Goal: Task Accomplishment & Management: Use online tool/utility

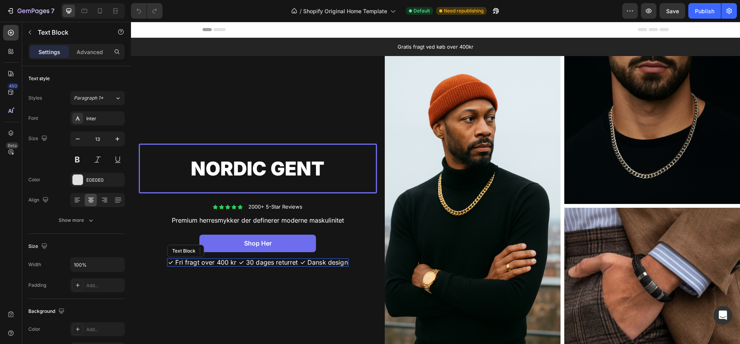
click at [244, 262] on span "✓ Fri fragt over 400 kr ✓ 30 dages returret ✓ Dansk design" at bounding box center [258, 262] width 180 height 8
click at [103, 267] on input "100%" at bounding box center [98, 264] width 54 height 14
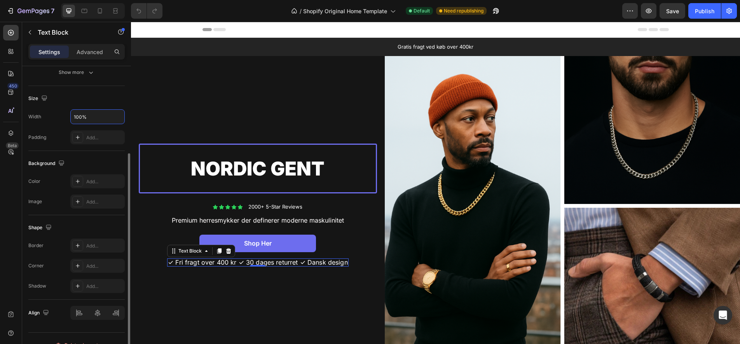
scroll to position [161, 0]
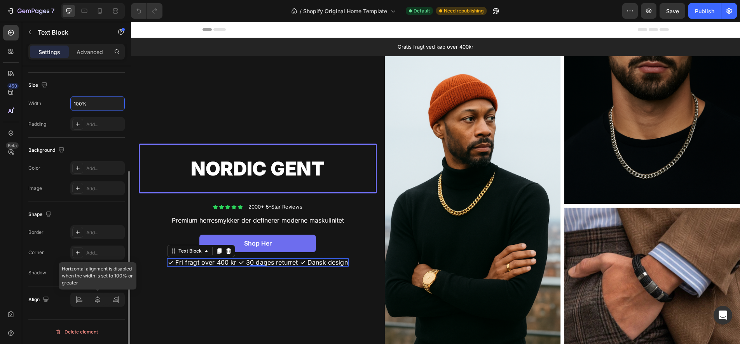
click at [77, 299] on div at bounding box center [97, 299] width 54 height 14
click at [97, 301] on div at bounding box center [97, 299] width 54 height 14
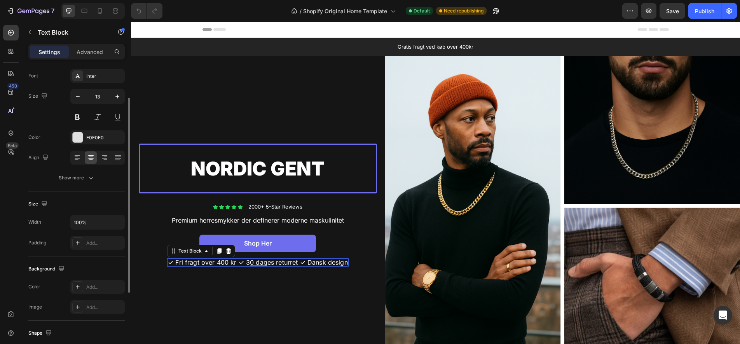
scroll to position [42, 0]
click at [59, 216] on div "Width 100%" at bounding box center [76, 222] width 96 height 15
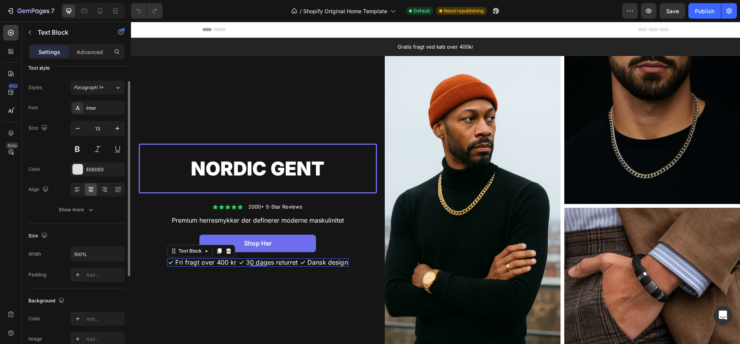
scroll to position [0, 0]
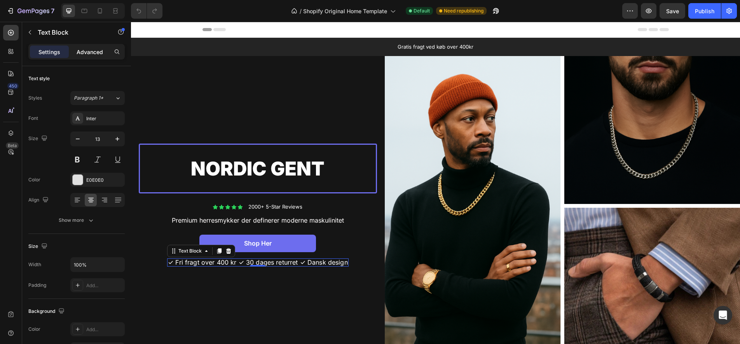
click at [92, 54] on p "Advanced" at bounding box center [90, 52] width 26 height 8
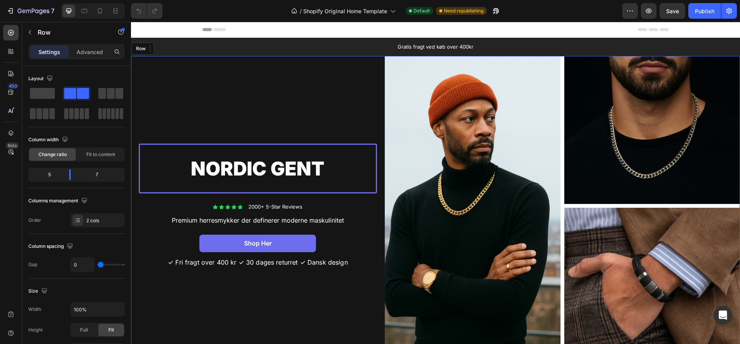
click at [228, 90] on div "Nordic Gent Text Block Row Icon Icon Icon Icon Icon Icon List 2000+ 5-Star Revi…" at bounding box center [258, 205] width 254 height 298
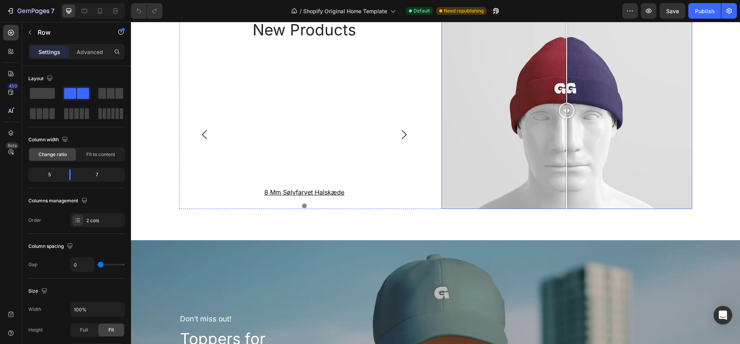
scroll to position [1297, 0]
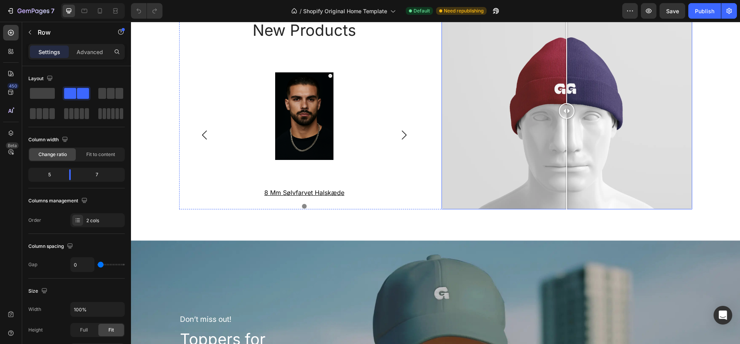
click at [567, 128] on div at bounding box center [567, 110] width 16 height 197
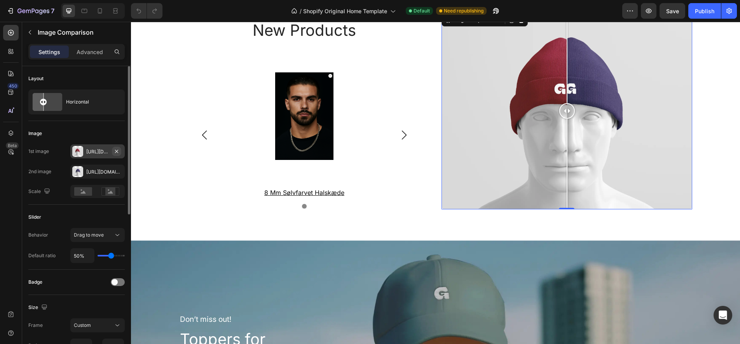
click at [116, 152] on icon "button" at bounding box center [117, 151] width 6 height 6
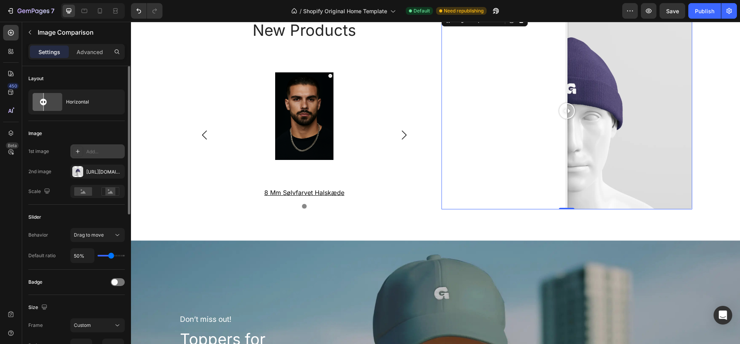
click at [79, 152] on icon at bounding box center [78, 151] width 6 height 6
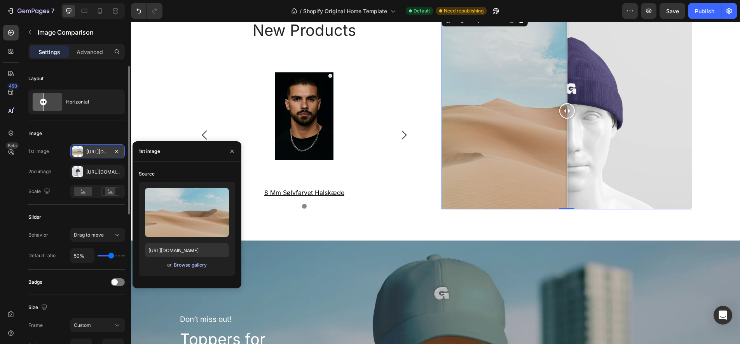
click at [194, 267] on div "Browse gallery" at bounding box center [190, 264] width 33 height 7
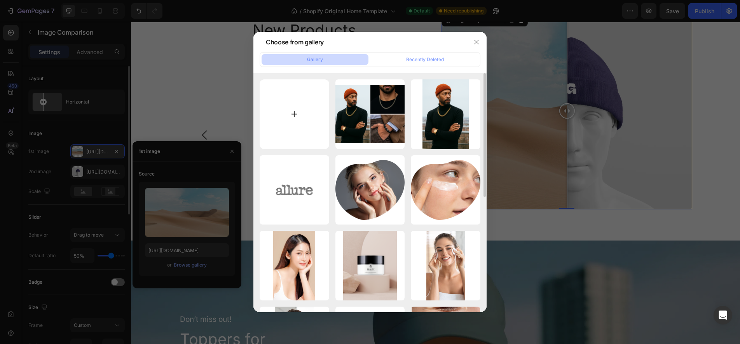
click at [291, 114] on input "file" at bounding box center [295, 114] width 70 height 70
type input "C:\fakepath\15108-s-brac1.webp"
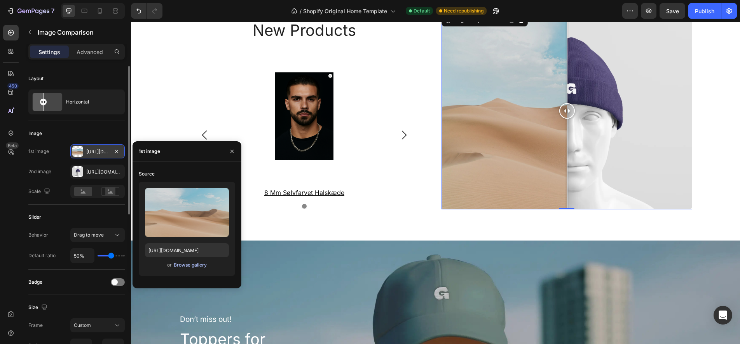
click at [192, 264] on div "Browse gallery" at bounding box center [190, 264] width 33 height 7
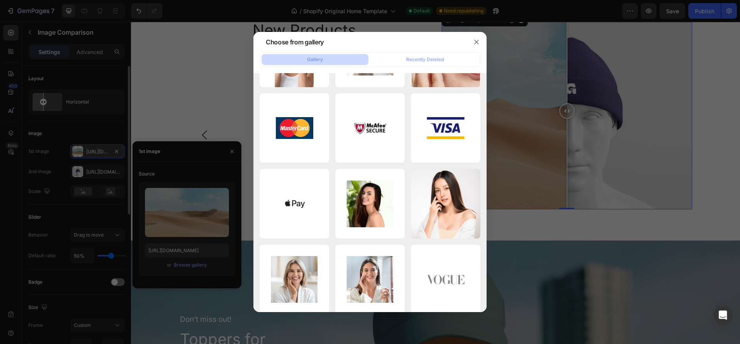
scroll to position [0, 0]
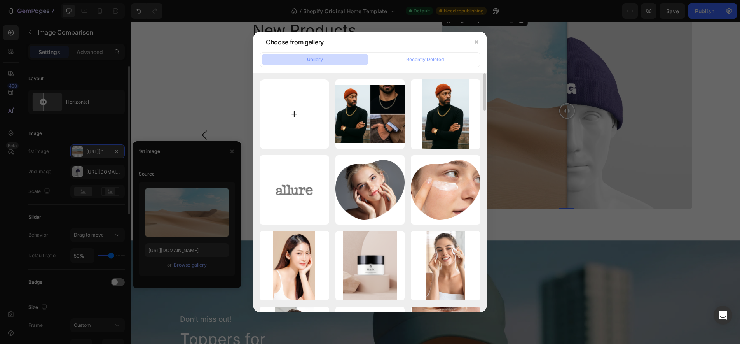
click at [296, 114] on input "file" at bounding box center [295, 114] width 70 height 70
type input "C:\fakepath\15108-s-brac1.webp"
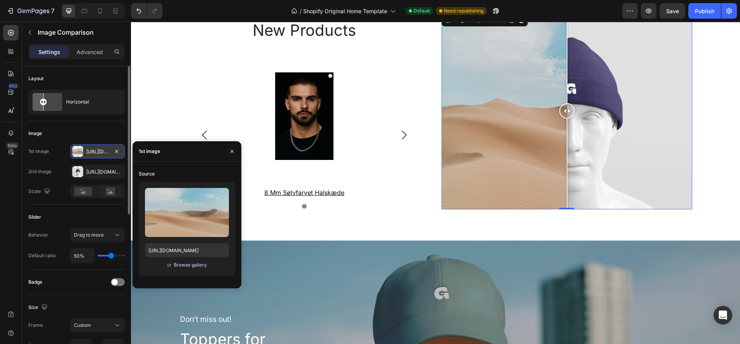
click at [187, 266] on div "Browse gallery" at bounding box center [190, 264] width 33 height 7
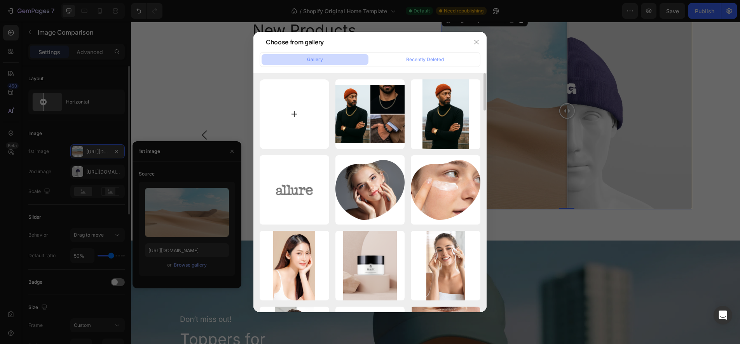
click at [297, 114] on input "file" at bounding box center [295, 114] width 70 height 70
type input "C:\fakepath\SØLV.webp"
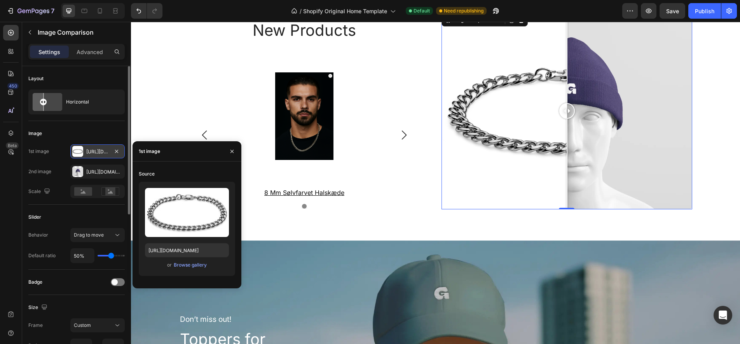
type input "https://cdn.shopify.com/s/files/1/0923/7433/5816/files/gempages_585886638492615…"
click at [116, 170] on icon "button" at bounding box center [117, 171] width 6 height 6
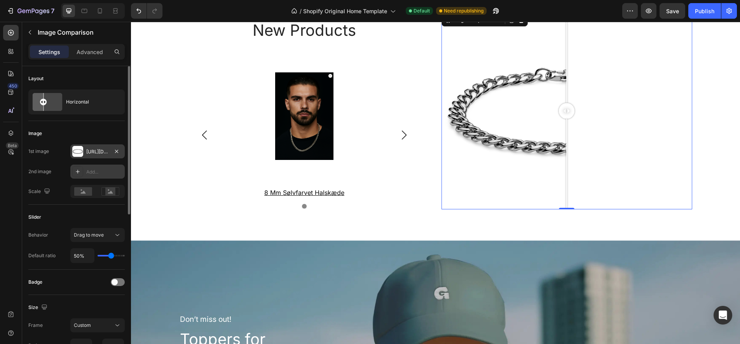
click at [95, 173] on div "Add..." at bounding box center [104, 171] width 37 height 7
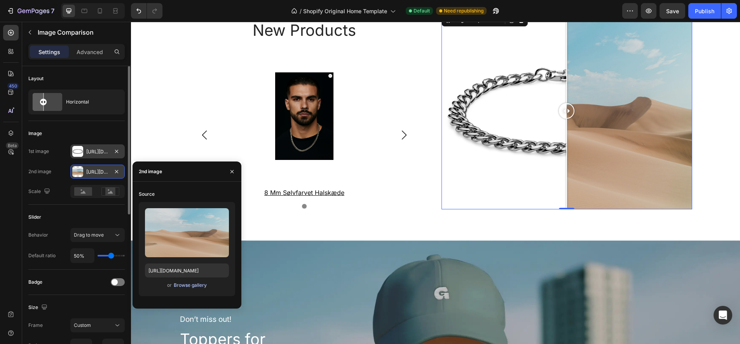
click at [192, 287] on div "Browse gallery" at bounding box center [190, 285] width 33 height 7
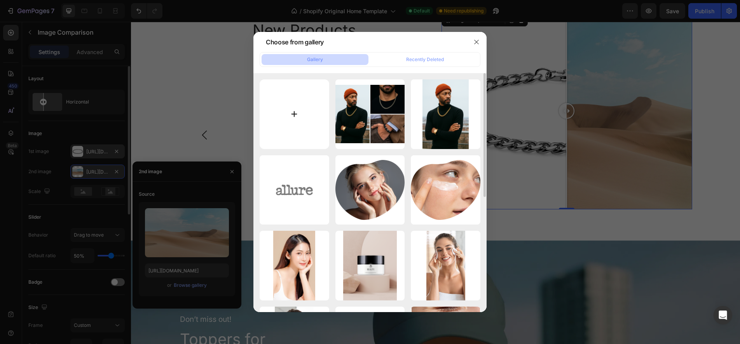
click at [293, 114] on input "file" at bounding box center [295, 114] width 70 height 70
type input "C:\fakepath\GULD.webp"
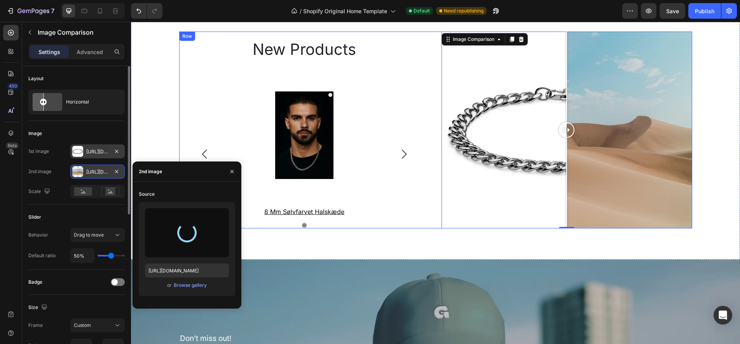
scroll to position [1278, 0]
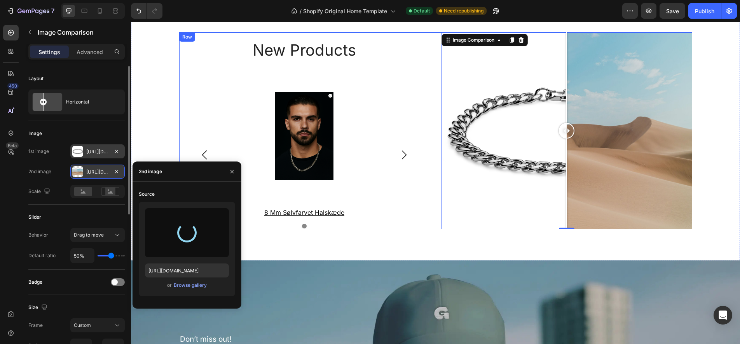
type input "https://cdn.shopify.com/s/files/1/0923/7433/5816/files/gempages_585886638492615…"
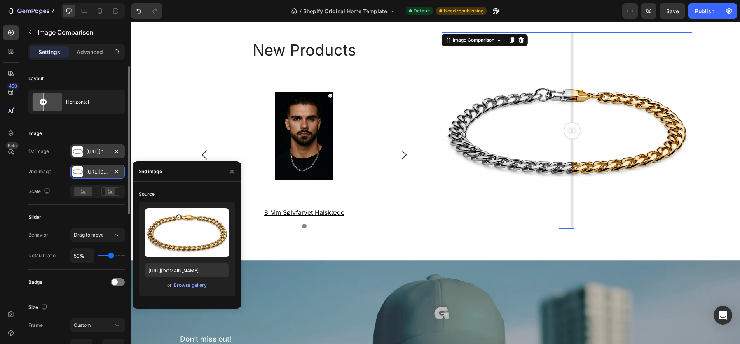
drag, startPoint x: 569, startPoint y: 130, endPoint x: 572, endPoint y: 137, distance: 7.0
click at [572, 137] on div at bounding box center [573, 131] width 16 height 16
click at [550, 39] on div at bounding box center [567, 130] width 251 height 197
click at [617, 53] on div at bounding box center [567, 130] width 251 height 197
click at [569, 81] on div at bounding box center [567, 130] width 251 height 197
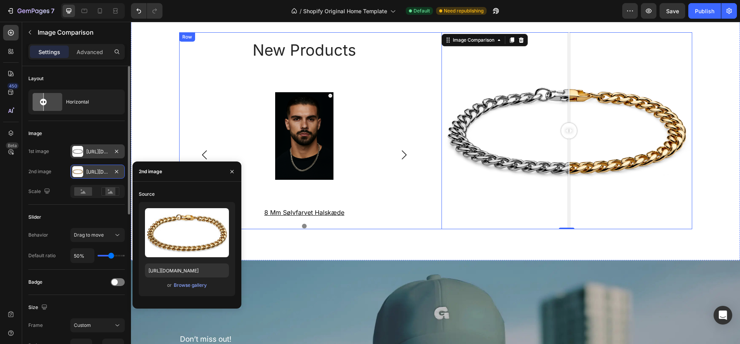
click at [415, 81] on div "new products Heading Product Images 8 mm sølvfarvet halskæde Product Title Row …" at bounding box center [304, 130] width 251 height 197
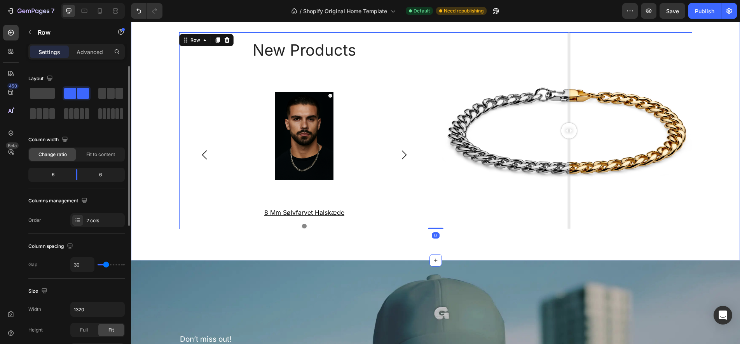
click at [158, 110] on div "new products Heading Product Images 8 mm sølvfarvet halskæde Product Title Row …" at bounding box center [436, 130] width 594 height 197
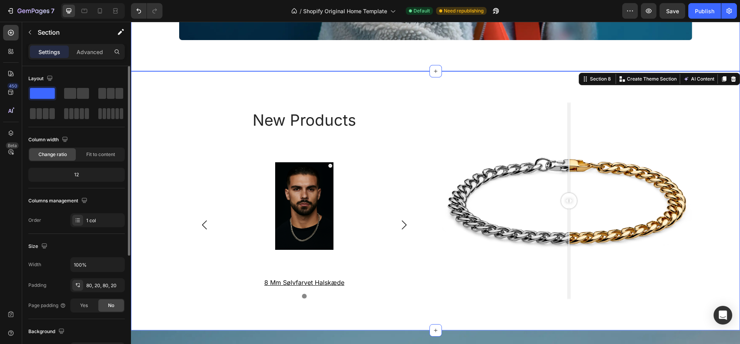
scroll to position [1208, 0]
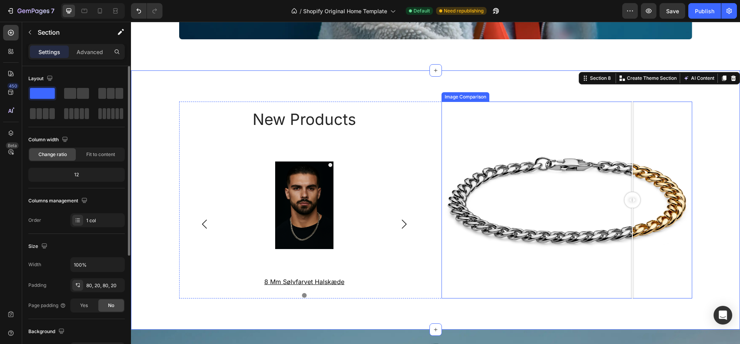
click at [633, 163] on div at bounding box center [567, 200] width 251 height 197
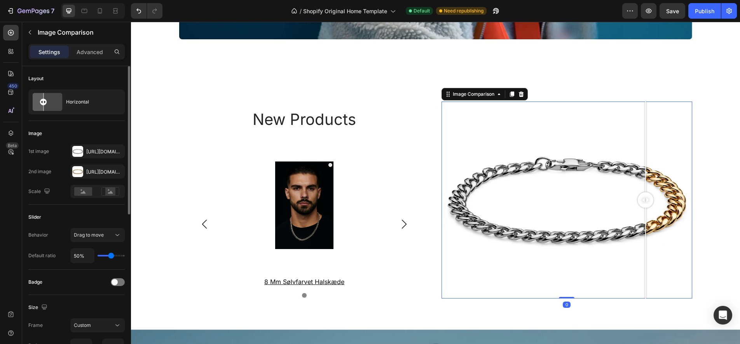
click at [646, 122] on div at bounding box center [567, 200] width 251 height 197
click at [469, 95] on div "Image Comparison" at bounding box center [474, 94] width 45 height 7
click at [108, 191] on rect at bounding box center [110, 191] width 10 height 8
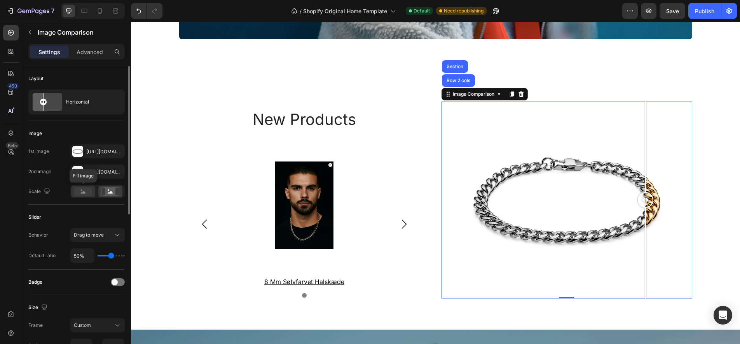
click at [85, 190] on rect at bounding box center [83, 191] width 18 height 9
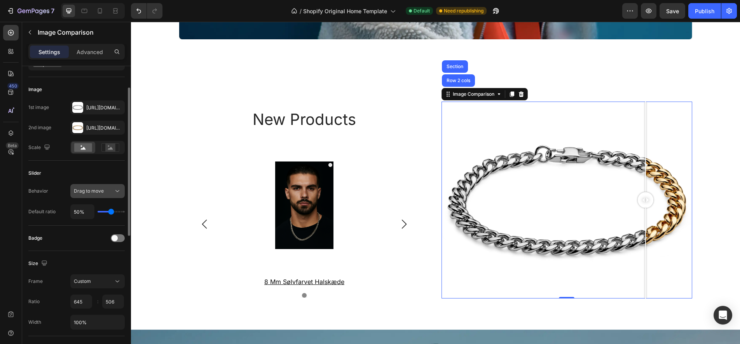
scroll to position [44, 0]
click at [119, 191] on icon at bounding box center [118, 191] width 8 height 8
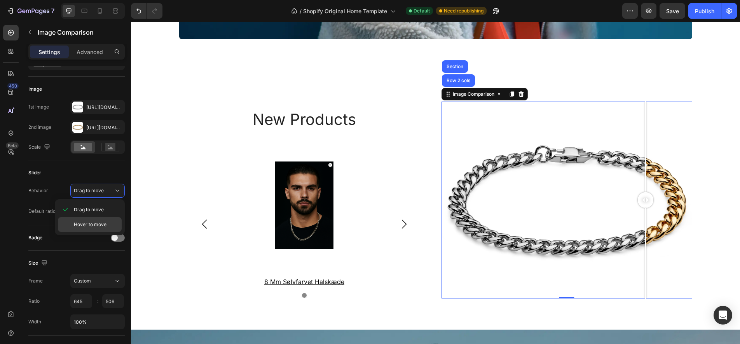
click at [98, 224] on span "Hover to move" at bounding box center [90, 224] width 33 height 7
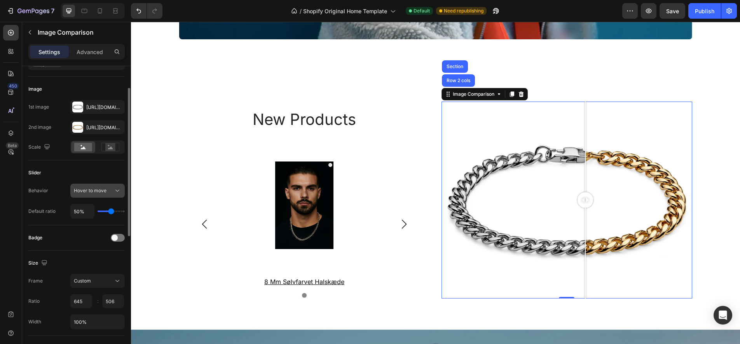
click at [105, 190] on span "Hover to move" at bounding box center [90, 190] width 33 height 6
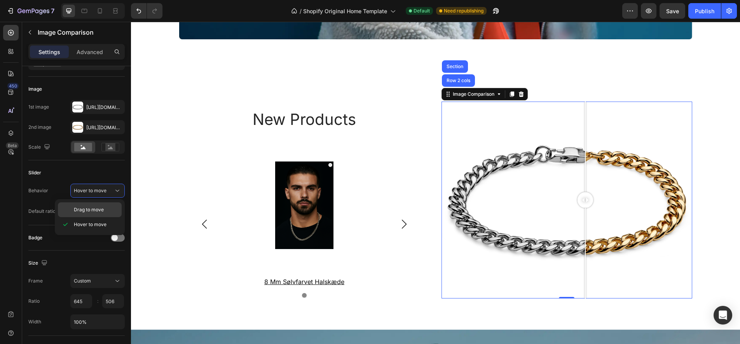
click at [100, 209] on span "Drag to move" at bounding box center [89, 209] width 30 height 7
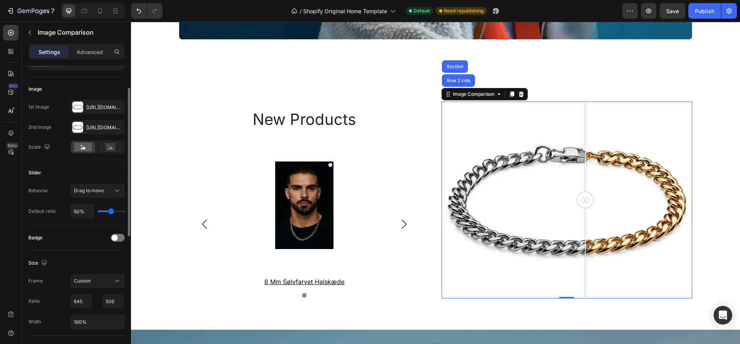
type input "49%"
type input "49"
type input "47%"
type input "47"
type input "45%"
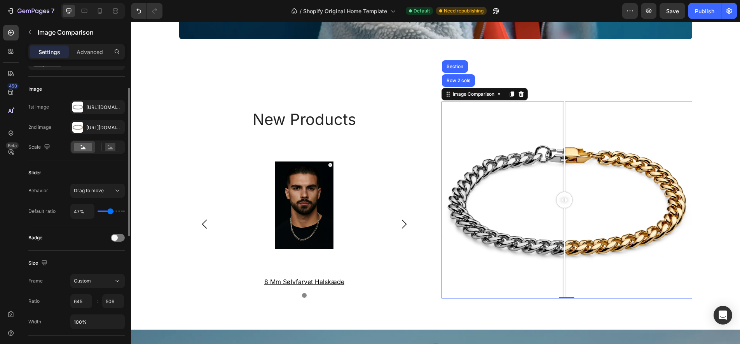
type input "45"
type input "44%"
type input "44"
type input "42%"
type input "42"
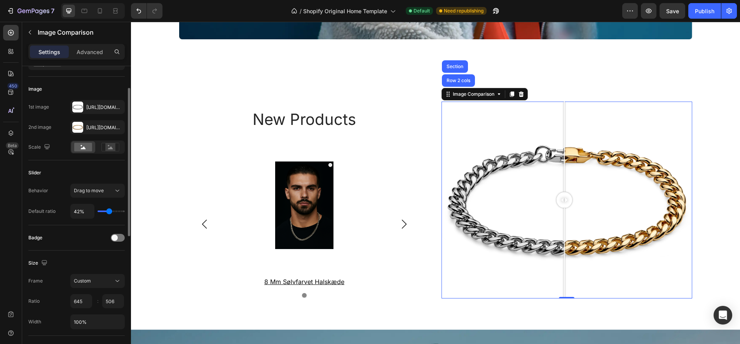
type input "38%"
type input "38"
type input "35%"
type input "35"
type input "31%"
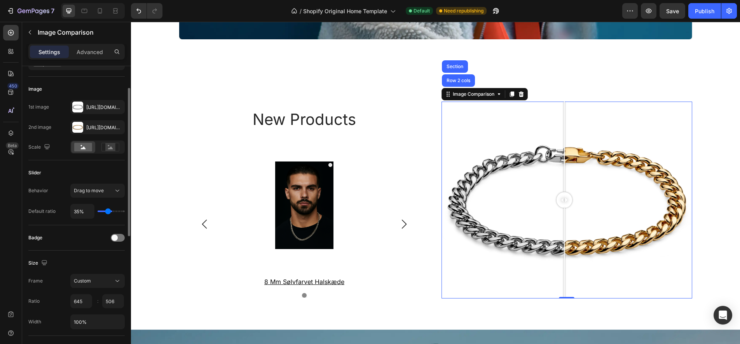
type input "31"
type input "30%"
type input "30"
type input "26%"
type input "26"
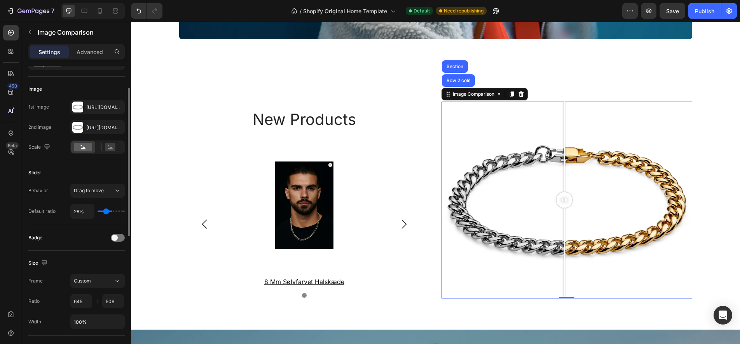
type input "24%"
type input "24"
type input "23%"
type input "23"
type input "19%"
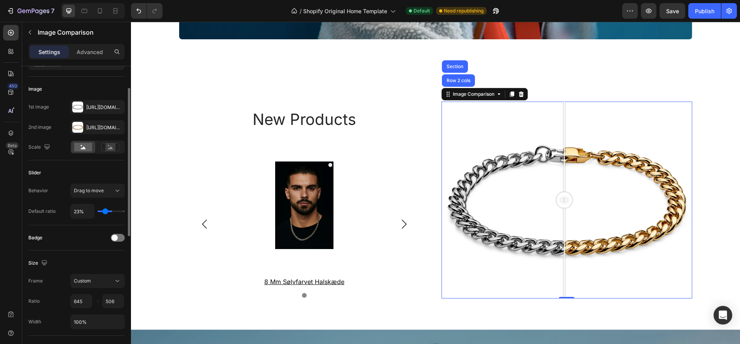
type input "19"
type input "17%"
type input "17"
type input "16%"
type input "16"
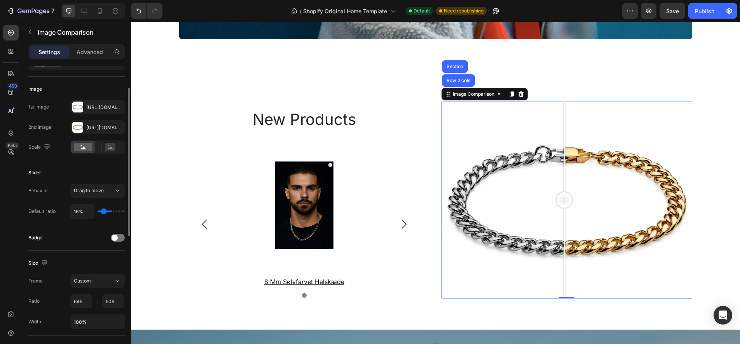
type input "14%"
type input "14"
type input "12%"
type input "12"
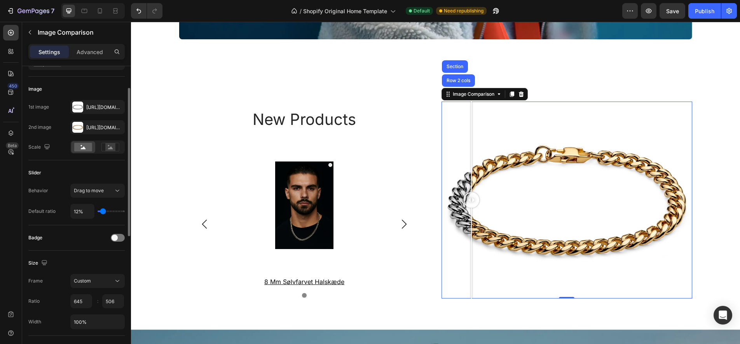
type input "14%"
type input "14"
type input "16%"
type input "16"
type input "17%"
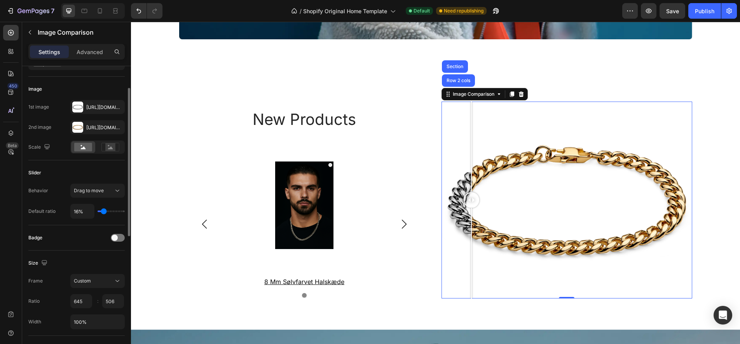
type input "17"
type input "19%"
type input "19"
type input "21%"
type input "21"
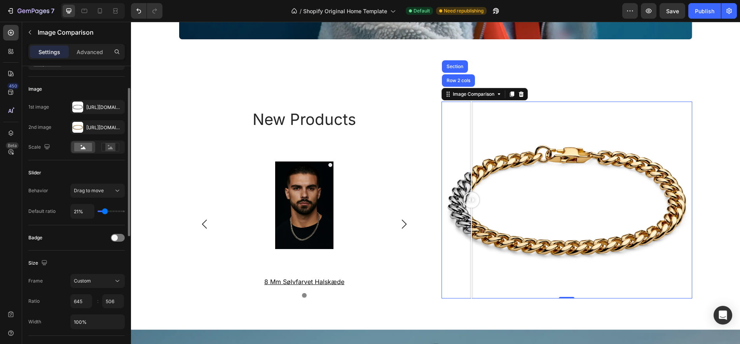
type input "23%"
type input "23"
type input "24%"
type input "24"
type input "26%"
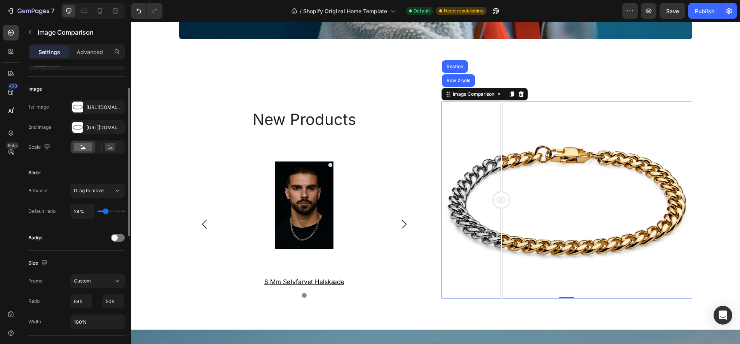
type input "26"
type input "28%"
type input "28"
type input "30%"
type input "30"
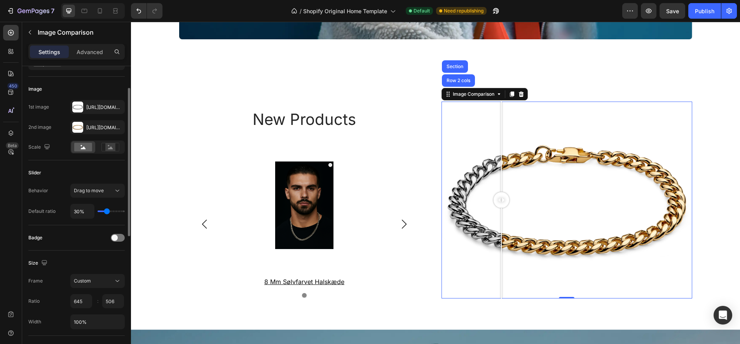
type input "31%"
type input "31"
type input "33%"
type input "33"
type input "35%"
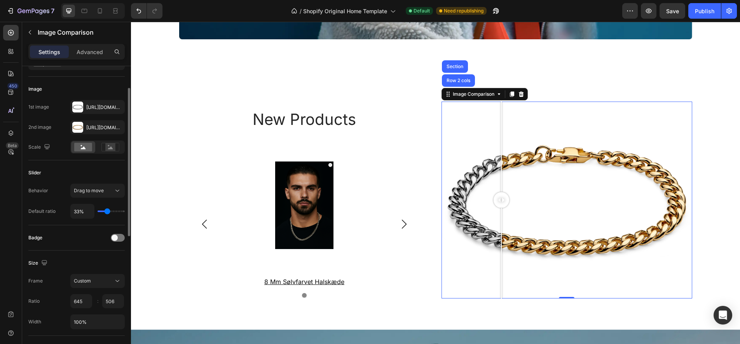
type input "35"
type input "37%"
type input "37"
type input "38%"
type input "38"
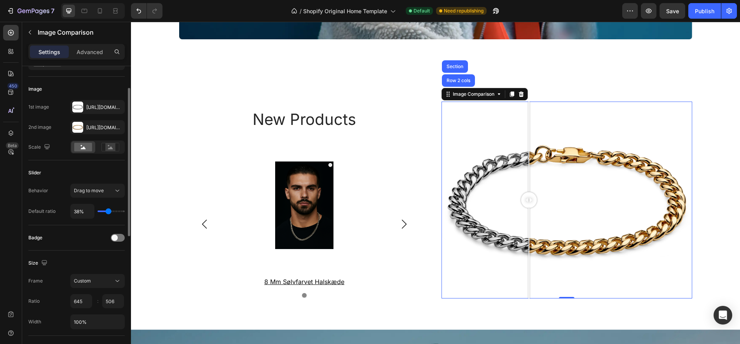
type input "40%"
type input "40"
type input "44%"
type input "44"
type input "47%"
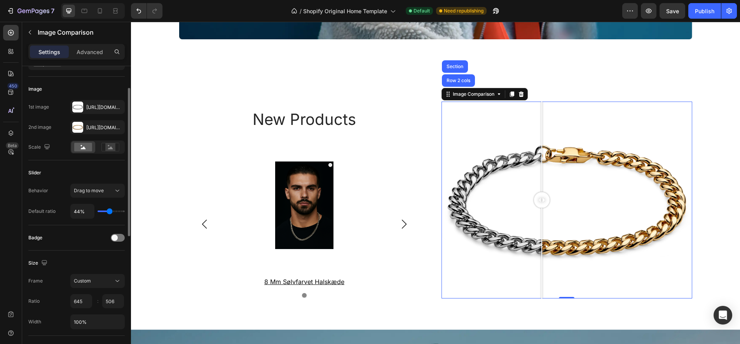
type input "47"
type input "49%"
type input "49"
type input "52%"
type input "52"
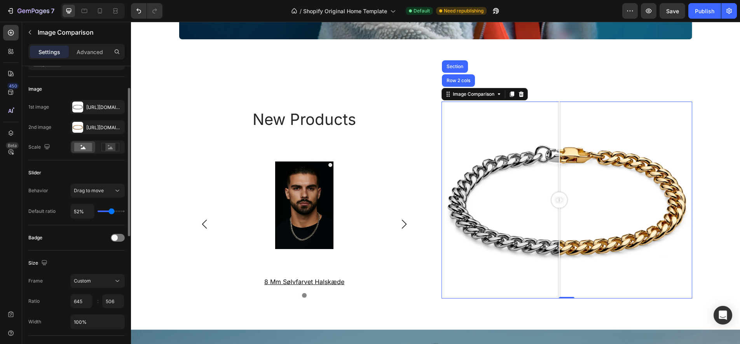
type input "54%"
type input "54"
type input "56%"
type input "56"
type input "54%"
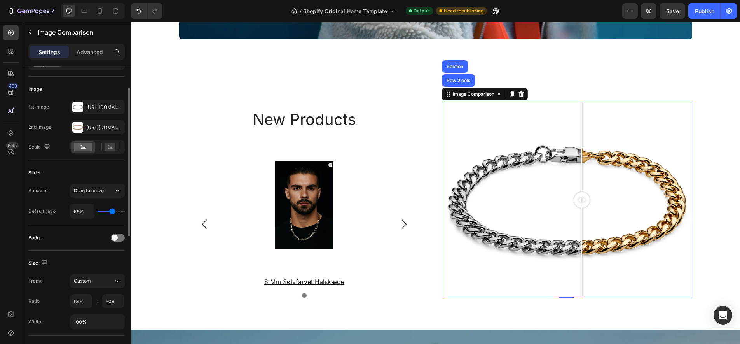
type input "54"
type input "51%"
type input "51"
type input "49%"
type input "49"
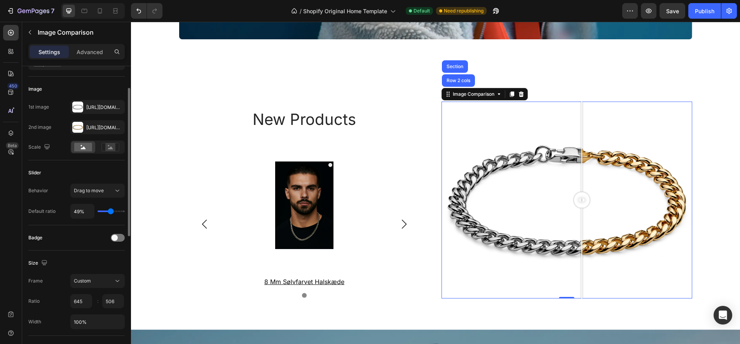
type input "47%"
type input "47"
type input "45%"
type input "45"
type input "47%"
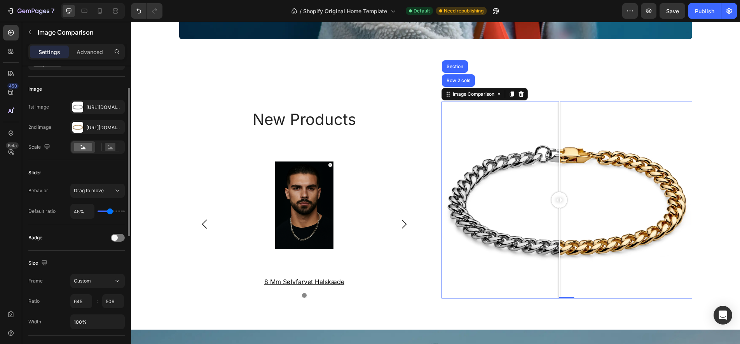
type input "47"
type input "49%"
type input "49"
type input "52%"
type input "52"
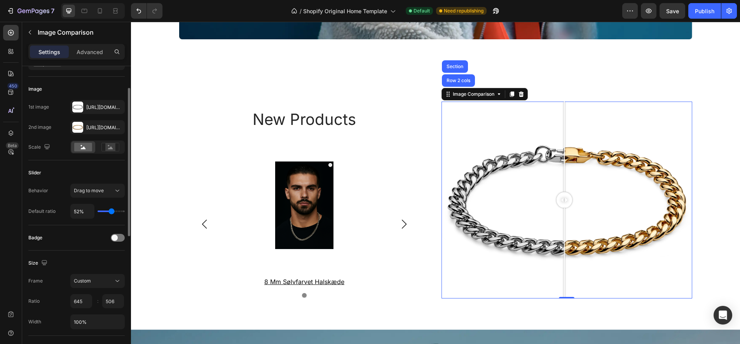
type input "54%"
type input "54"
type input "56%"
type input "56"
type input "54%"
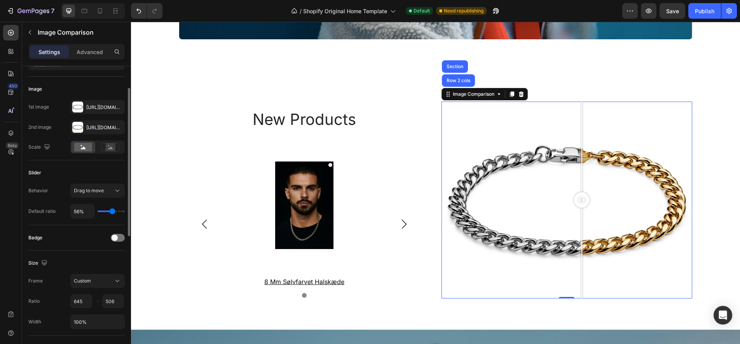
type input "54"
type input "52%"
type input "52"
type input "51%"
type input "51"
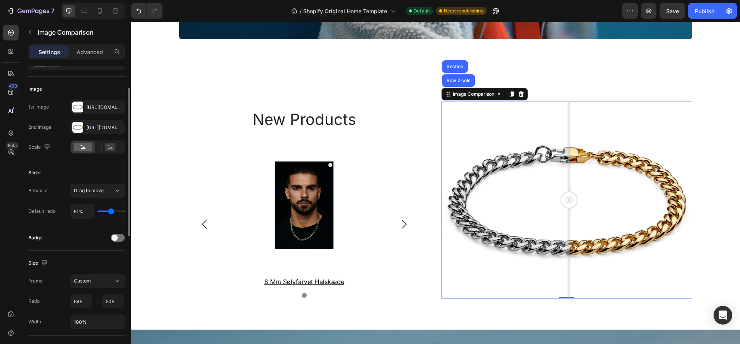
type input "49%"
type input "49"
type input "51%"
type input "51"
click at [110, 212] on input "range" at bounding box center [111, 211] width 27 height 2
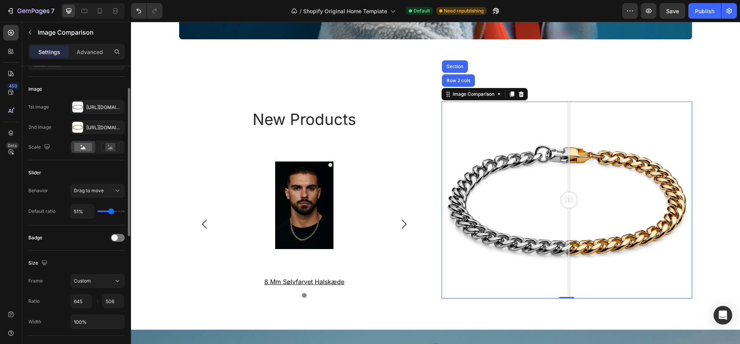
scroll to position [48, 0]
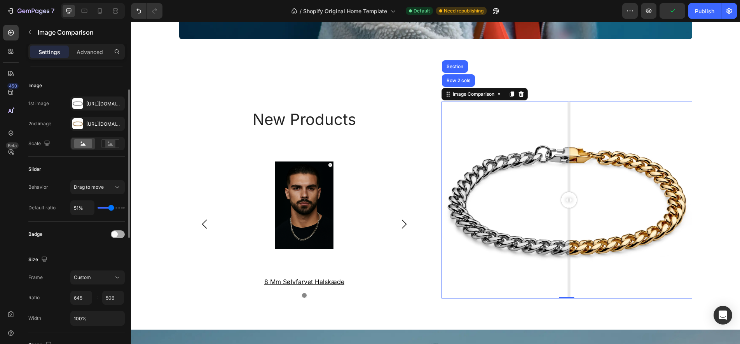
click at [117, 234] on span at bounding box center [115, 234] width 6 height 6
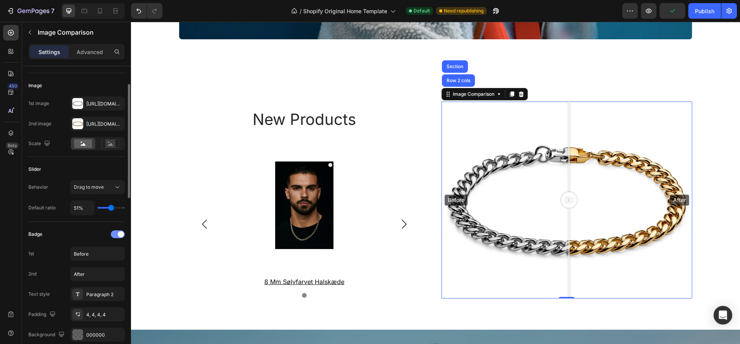
scroll to position [47, 0]
click at [117, 234] on div at bounding box center [118, 235] width 14 height 8
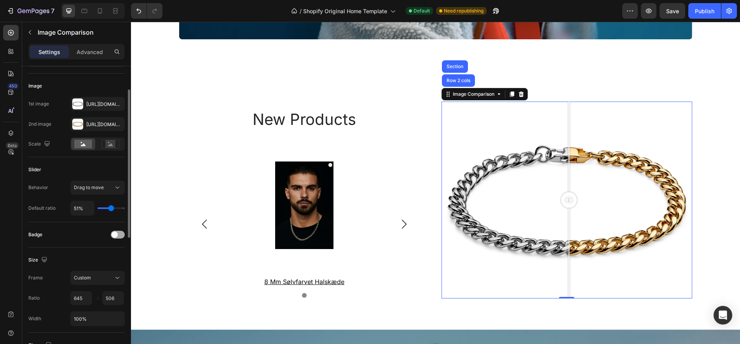
click at [116, 234] on span at bounding box center [115, 234] width 6 height 6
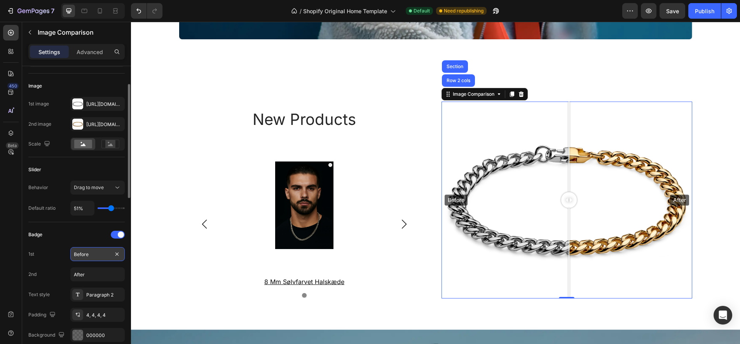
click at [89, 256] on input "Before" at bounding box center [97, 254] width 54 height 14
type input "SØLV"
click at [86, 275] on input "After" at bounding box center [97, 274] width 54 height 14
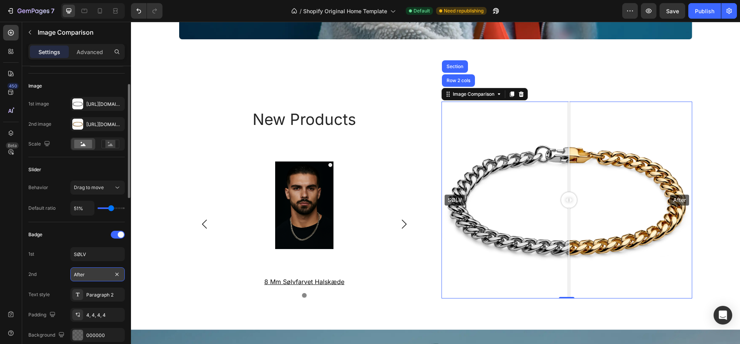
click at [86, 275] on input "After" at bounding box center [97, 274] width 54 height 14
type input "GULD"
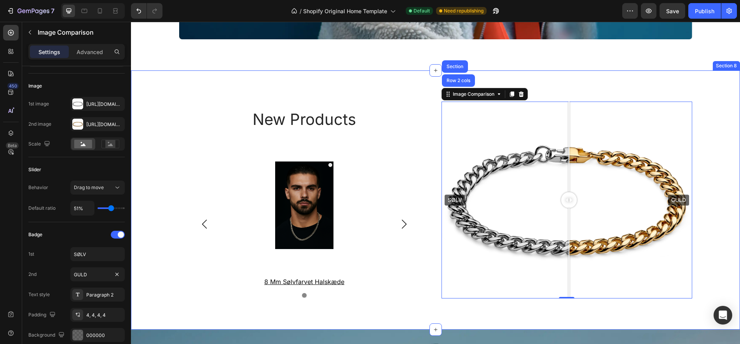
click at [336, 73] on div "new products Heading Product Images 8 mm sølvfarvet halskæde Product Title Row …" at bounding box center [435, 199] width 609 height 259
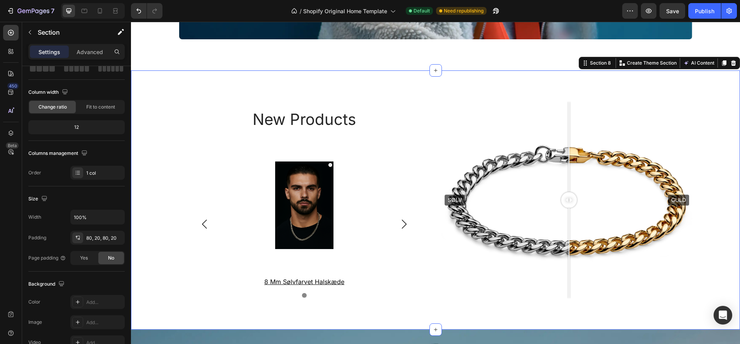
scroll to position [0, 0]
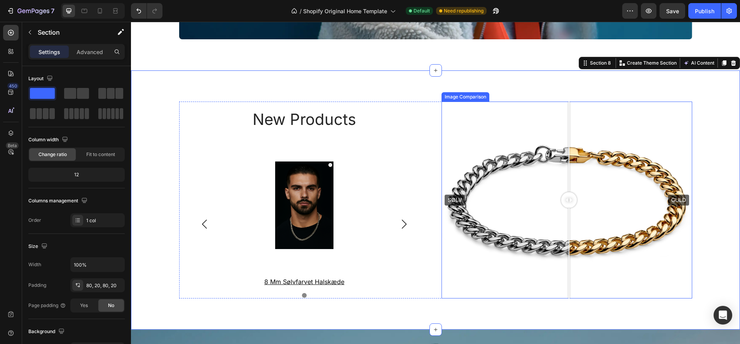
click at [523, 221] on div "SØLV GULD" at bounding box center [567, 200] width 251 height 197
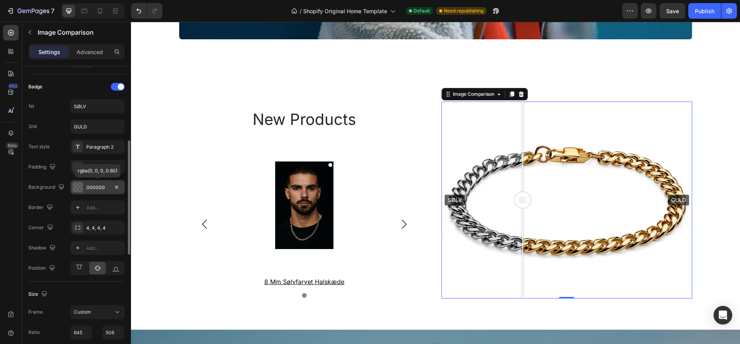
scroll to position [196, 0]
click at [77, 264] on icon at bounding box center [79, 266] width 7 height 4
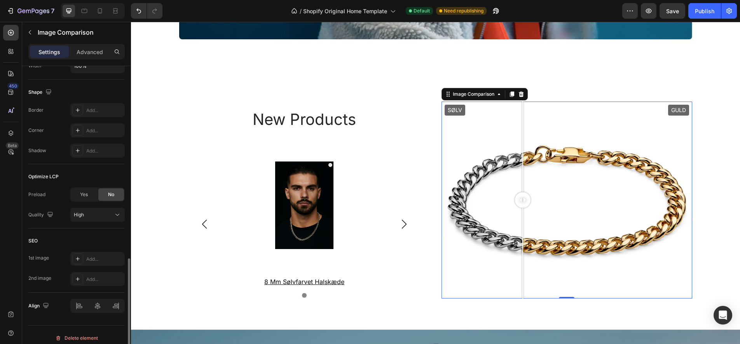
scroll to position [488, 0]
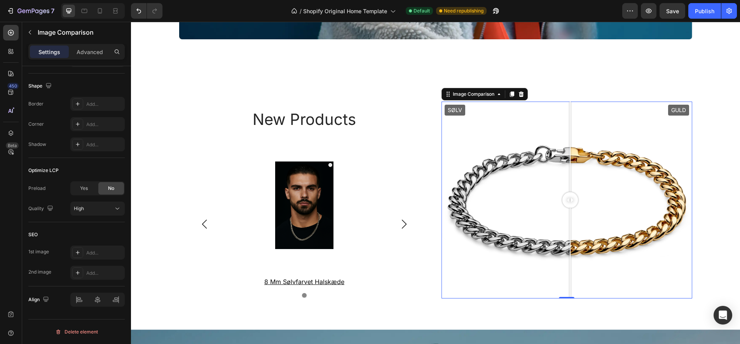
drag, startPoint x: 525, startPoint y: 200, endPoint x: 571, endPoint y: 200, distance: 45.9
click at [571, 200] on div at bounding box center [571, 200] width 16 height 16
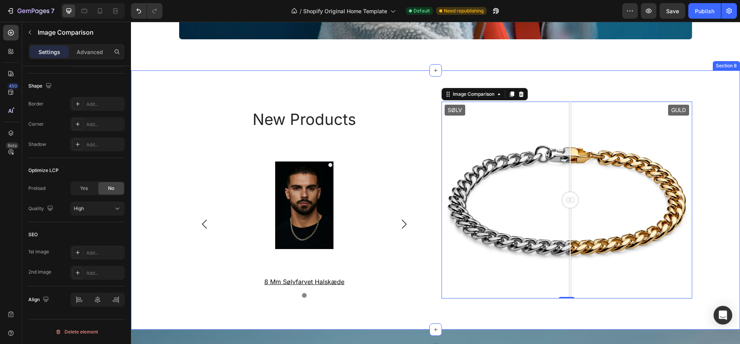
click at [394, 94] on div "new products Heading Product Images 8 mm sølvfarvet halskæde Product Title Row …" at bounding box center [435, 199] width 609 height 259
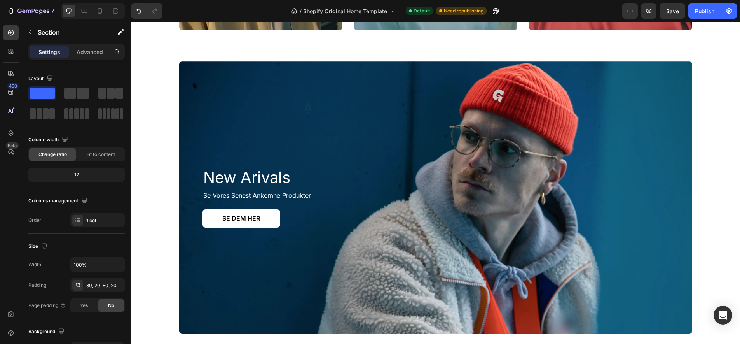
scroll to position [914, 0]
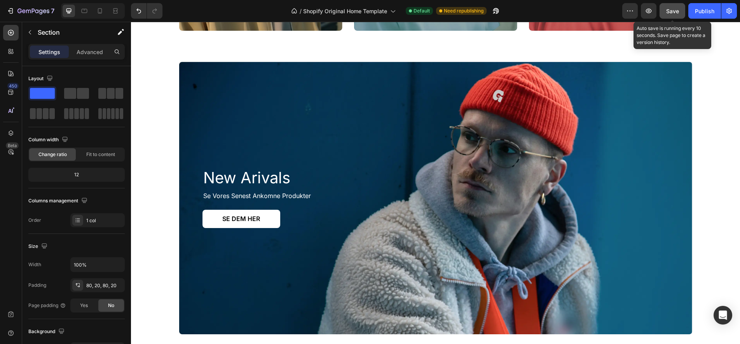
click at [673, 8] on span "Save" at bounding box center [673, 11] width 13 height 7
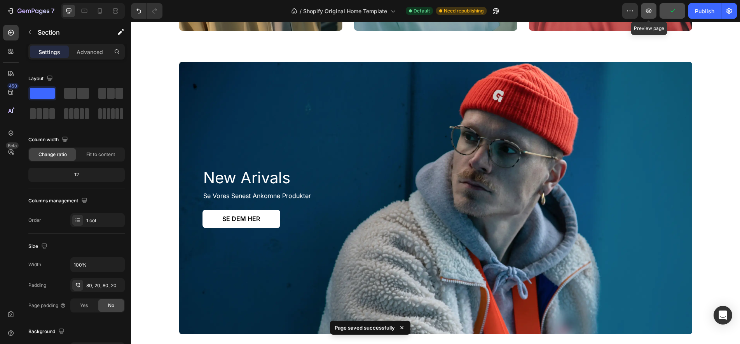
click at [651, 13] on icon "button" at bounding box center [649, 11] width 6 height 5
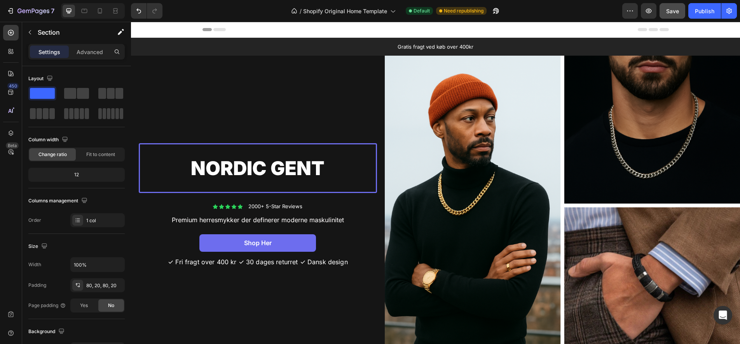
scroll to position [0, 0]
click at [712, 8] on div "Publish" at bounding box center [704, 11] width 19 height 8
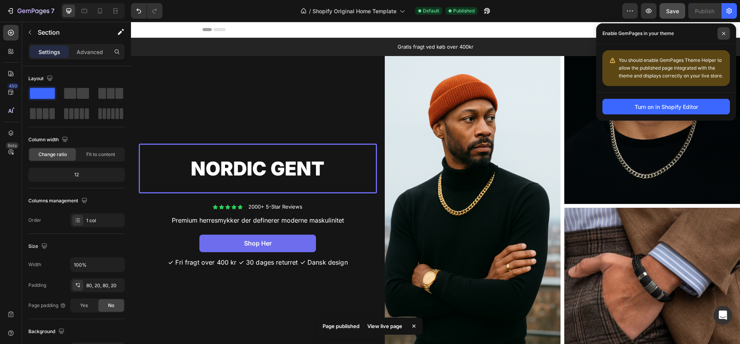
click at [723, 33] on icon at bounding box center [724, 34] width 4 height 4
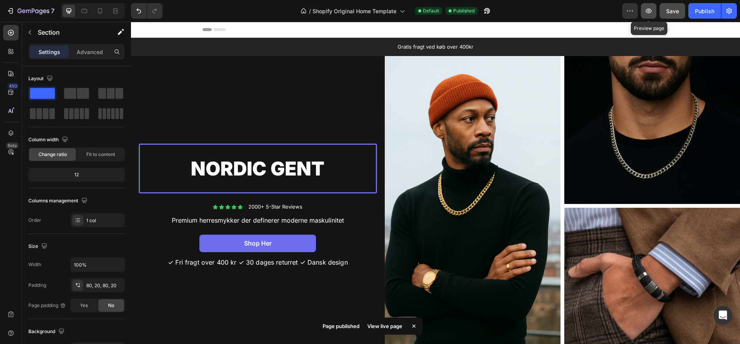
click at [650, 11] on icon "button" at bounding box center [649, 11] width 8 height 8
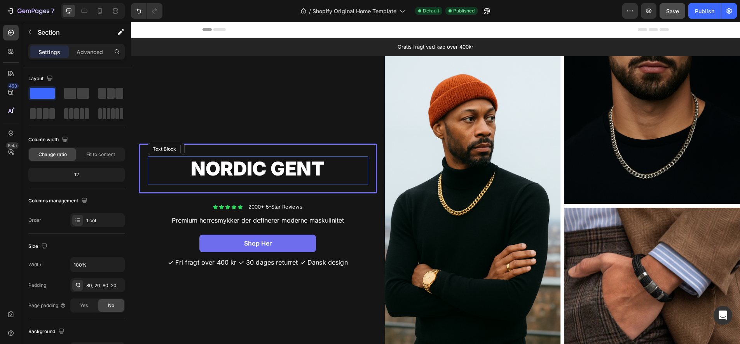
click at [275, 171] on span "Nordic Gent" at bounding box center [258, 168] width 134 height 23
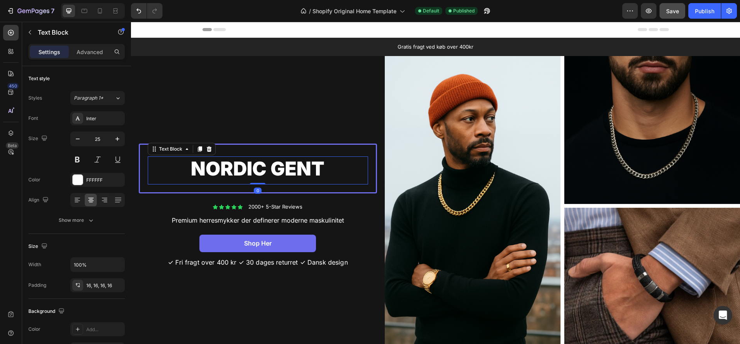
click at [273, 171] on span "Nordic Gent" at bounding box center [258, 168] width 134 height 23
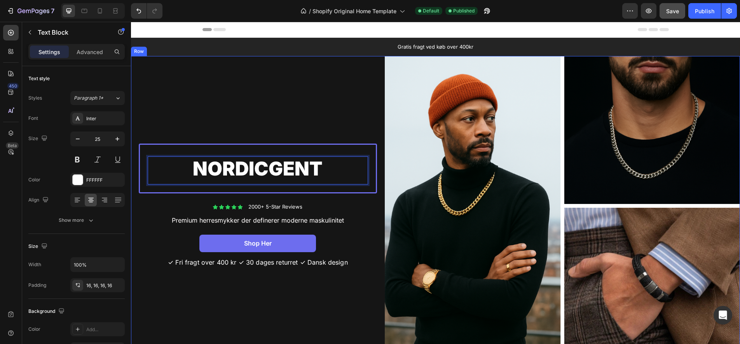
click at [336, 132] on div "NordicGent Text Block 0 Row Icon Icon Icon Icon Icon Icon List 2000+ 5-Star Rev…" at bounding box center [258, 205] width 254 height 298
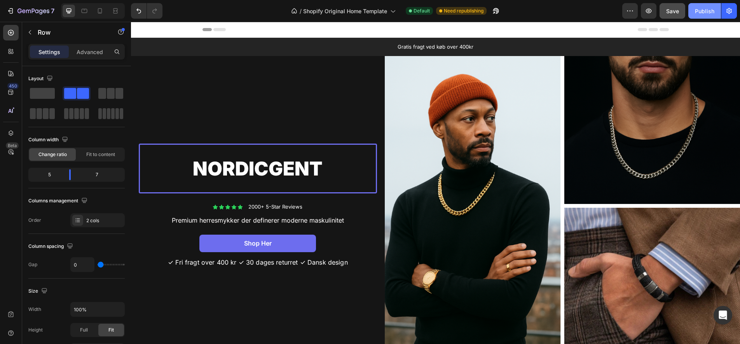
drag, startPoint x: 706, startPoint y: 7, endPoint x: 695, endPoint y: 7, distance: 11.3
click at [705, 7] on div "Publish" at bounding box center [704, 11] width 19 height 8
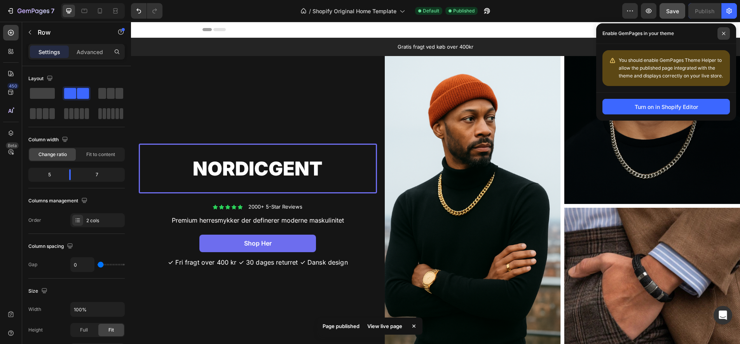
click at [725, 35] on icon at bounding box center [724, 33] width 3 height 3
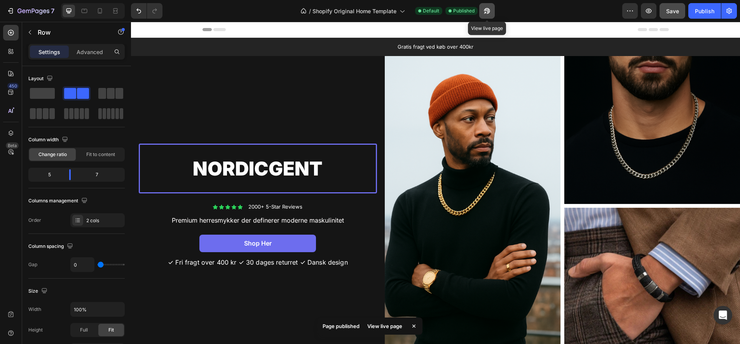
click at [489, 9] on icon "button" at bounding box center [487, 11] width 6 height 6
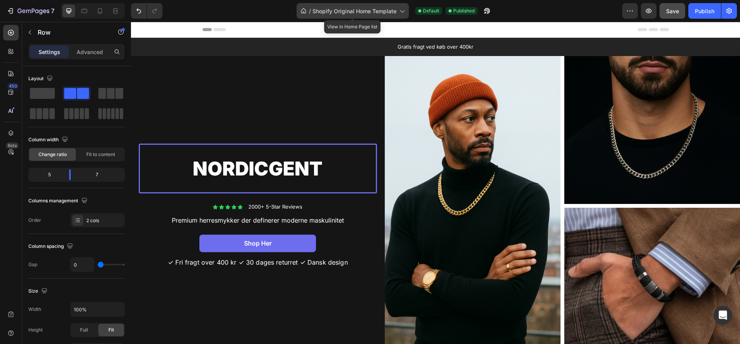
click at [394, 4] on div "/ Shopify Original Home Template" at bounding box center [353, 11] width 112 height 16
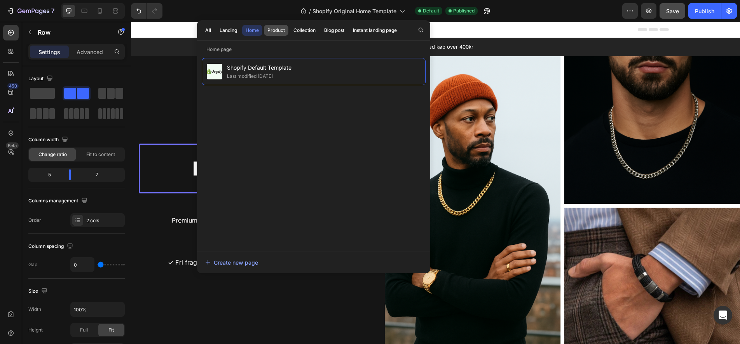
click at [281, 31] on div "Product" at bounding box center [277, 30] width 18 height 7
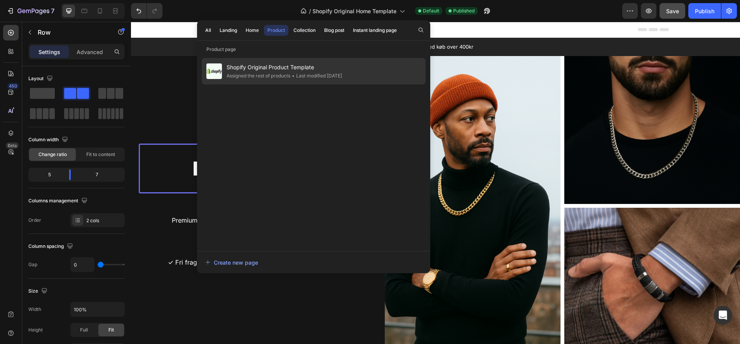
click at [267, 69] on span "Shopify Original Product Template" at bounding box center [285, 67] width 116 height 9
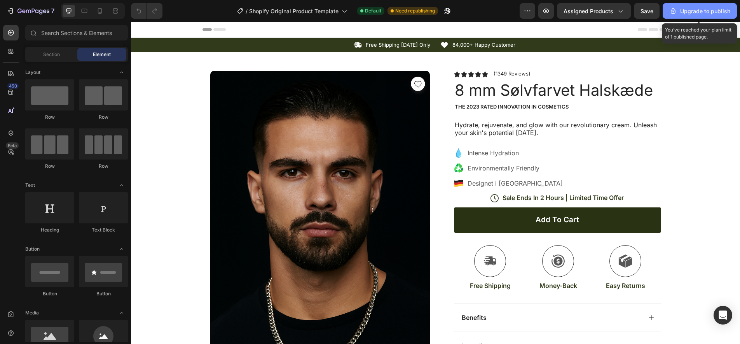
click at [707, 12] on div "Upgrade to publish" at bounding box center [700, 11] width 61 height 8
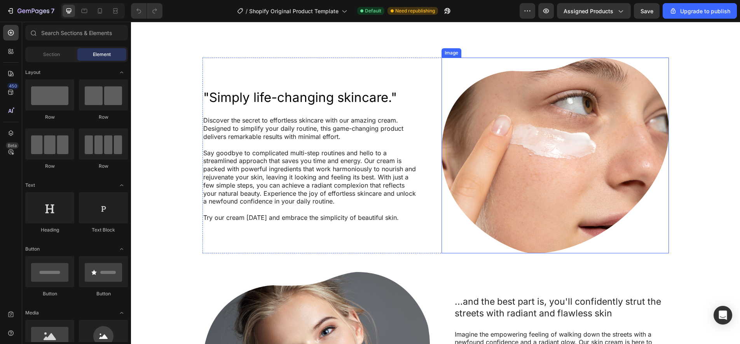
scroll to position [584, 0]
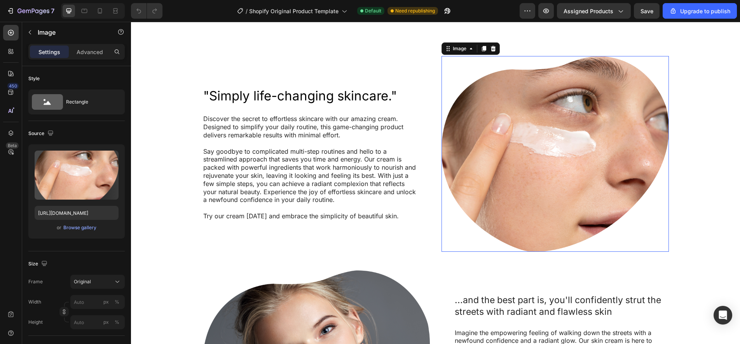
click at [564, 165] on img at bounding box center [556, 154] width 228 height 196
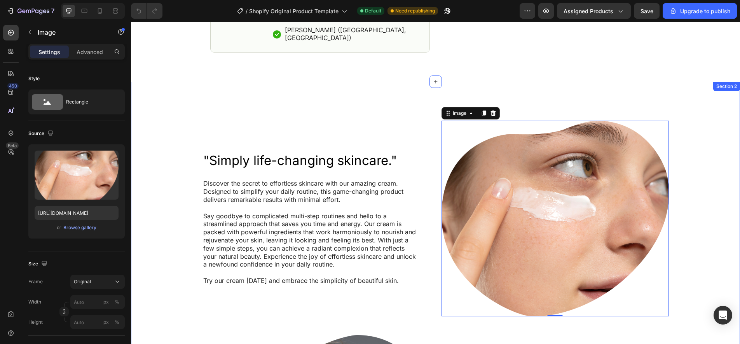
scroll to position [519, 0]
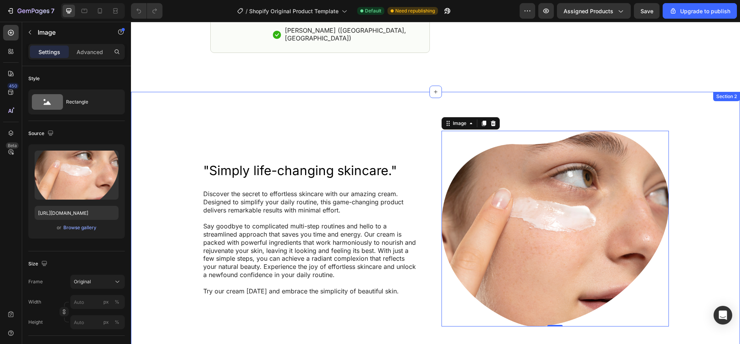
click at [176, 168] on div ""Simply life-changing skincare." Heading Discover the secret to effortless skin…" at bounding box center [436, 336] width 594 height 410
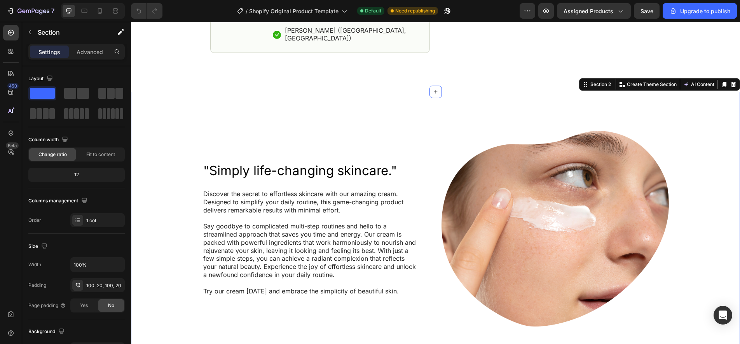
click at [705, 220] on div ""Simply life-changing skincare." Heading Discover the secret to effortless skin…" at bounding box center [436, 336] width 594 height 410
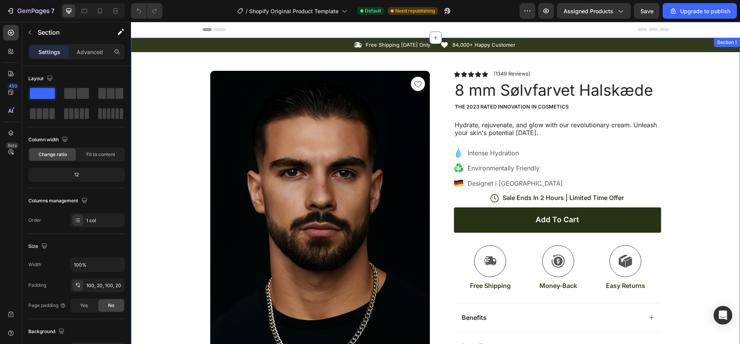
scroll to position [0, 0]
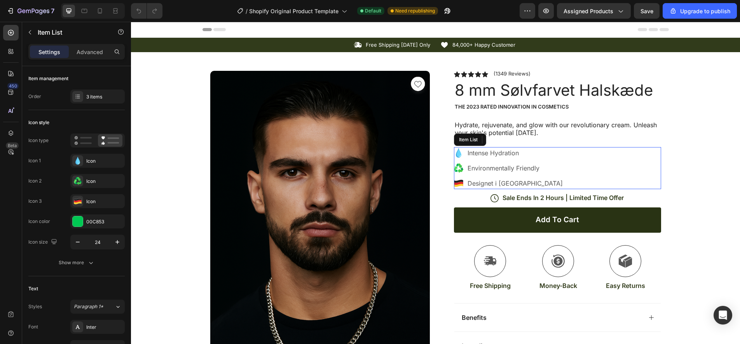
click at [488, 184] on p "Designet i [GEOGRAPHIC_DATA]" at bounding box center [515, 183] width 95 height 9
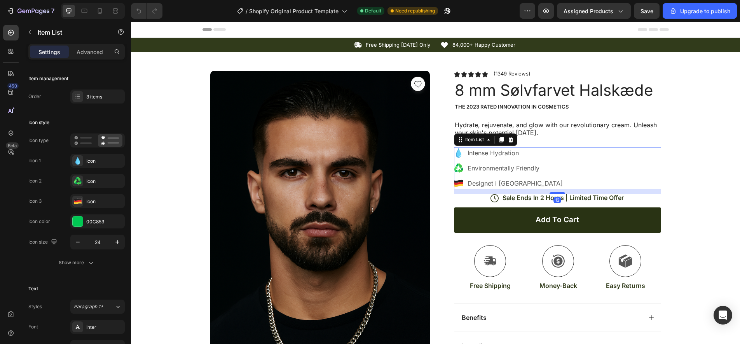
click at [460, 182] on icon at bounding box center [458, 183] width 9 height 3
click at [95, 200] on div "Icon" at bounding box center [104, 201] width 37 height 7
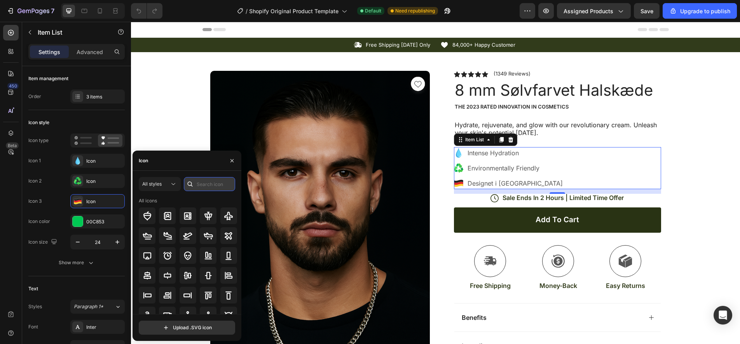
click at [209, 187] on input "text" at bounding box center [209, 184] width 51 height 14
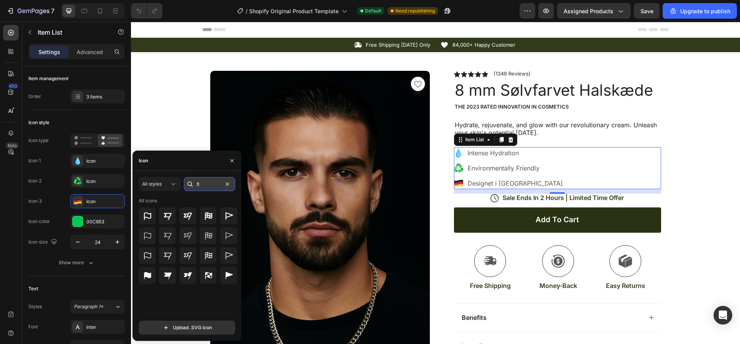
type input "f"
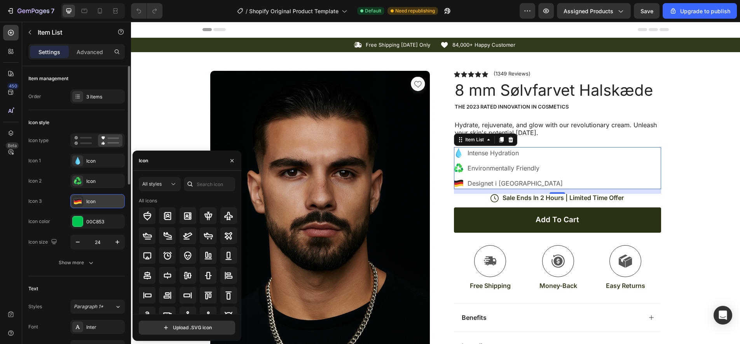
click at [79, 201] on icon at bounding box center [77, 201] width 7 height 2
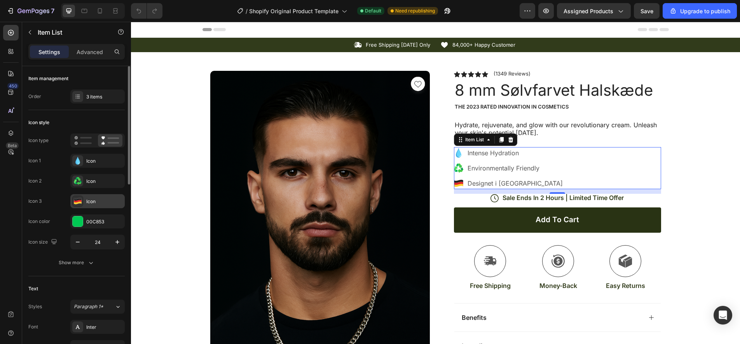
click at [79, 201] on icon at bounding box center [77, 201] width 7 height 2
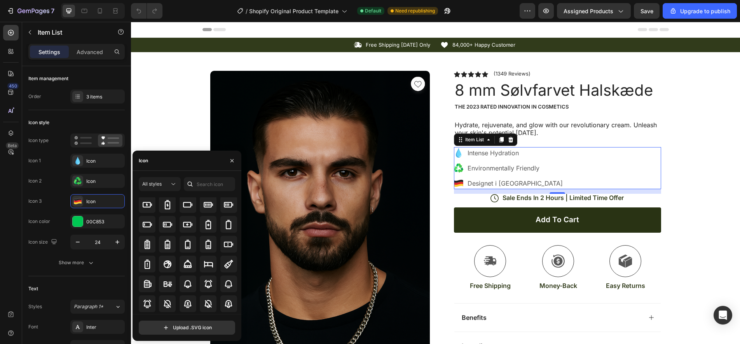
scroll to position [573, 0]
click at [173, 185] on icon at bounding box center [174, 184] width 4 height 2
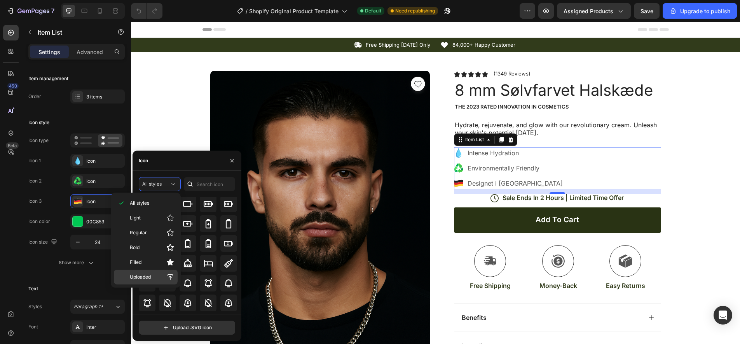
click at [142, 275] on span "Uploaded" at bounding box center [140, 276] width 21 height 7
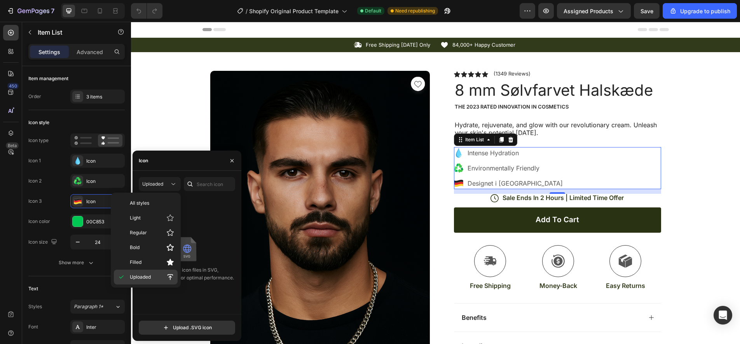
scroll to position [0, 0]
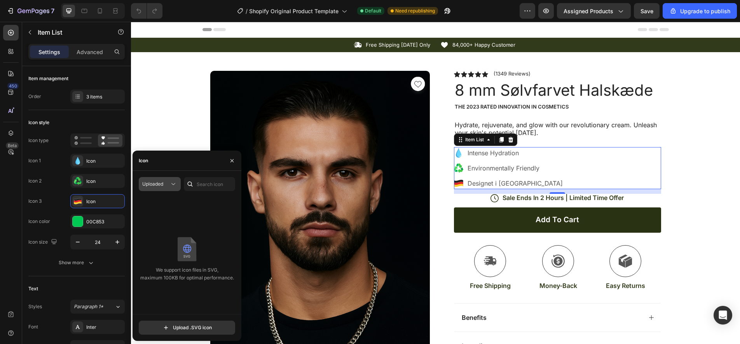
click at [172, 184] on icon at bounding box center [174, 184] width 8 height 8
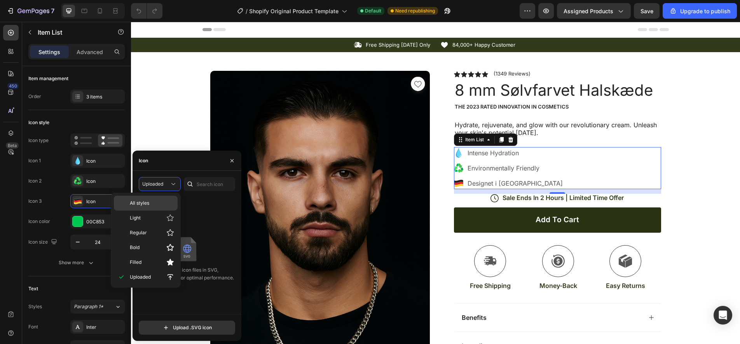
click at [158, 204] on p "All styles" at bounding box center [152, 203] width 44 height 7
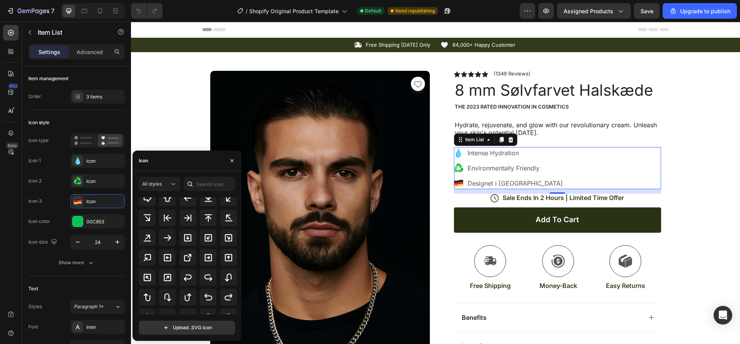
scroll to position [320, 0]
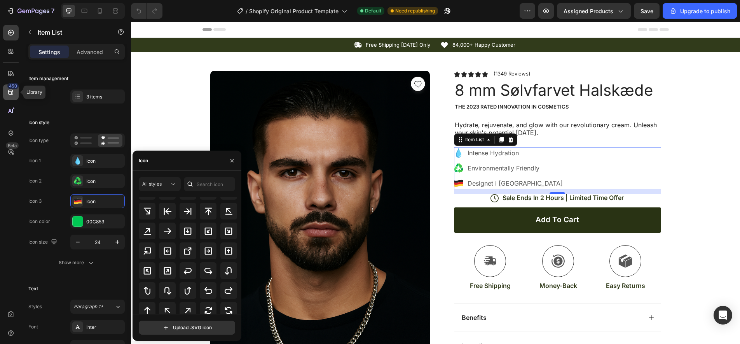
click at [12, 93] on icon at bounding box center [11, 92] width 8 height 8
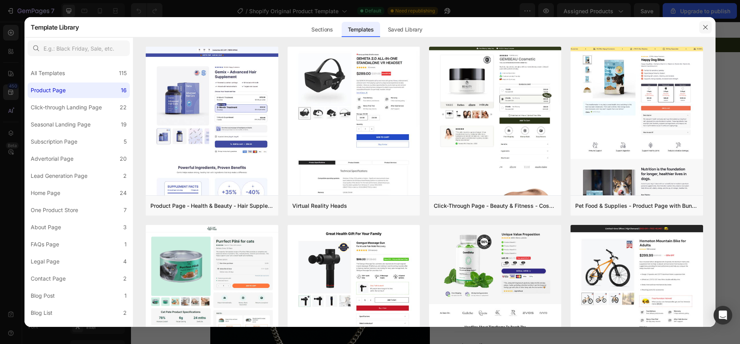
click at [704, 27] on icon "button" at bounding box center [706, 27] width 6 height 6
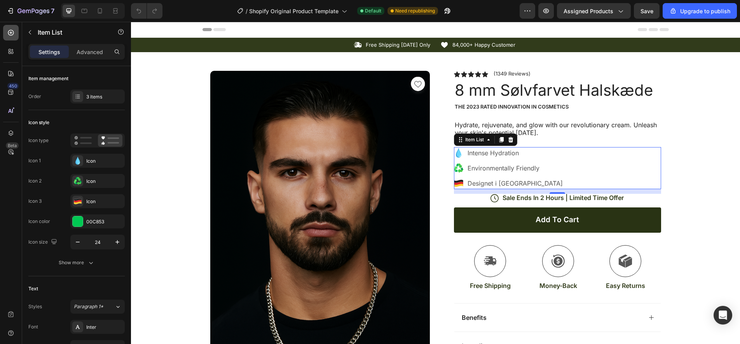
click at [12, 32] on icon at bounding box center [11, 33] width 8 height 8
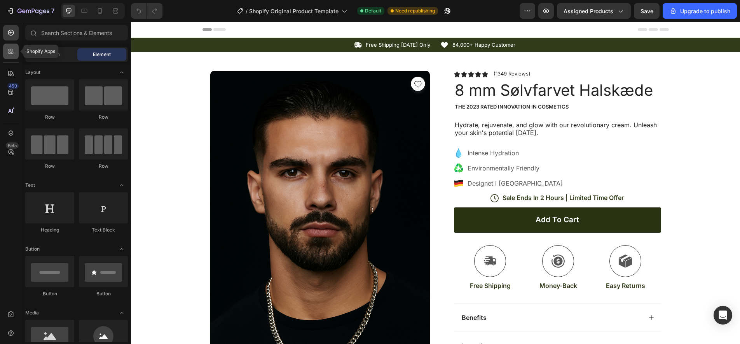
click at [12, 52] on icon at bounding box center [12, 53] width 2 height 2
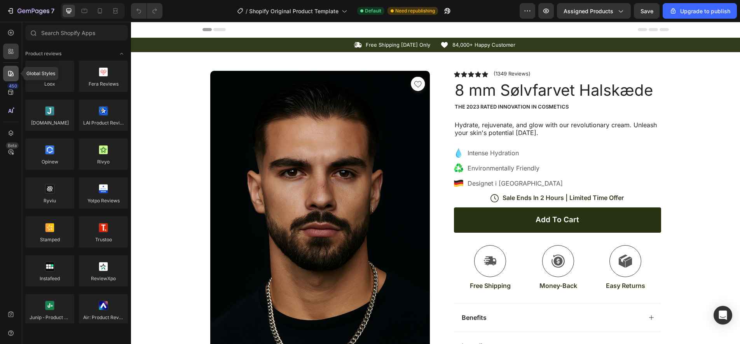
click at [10, 73] on icon at bounding box center [11, 74] width 8 height 8
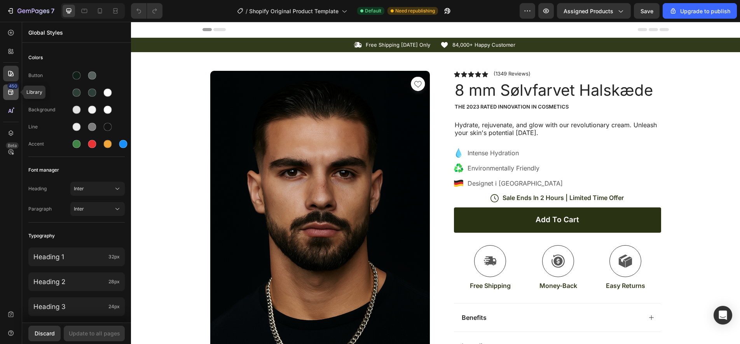
click at [9, 92] on icon at bounding box center [10, 92] width 5 height 5
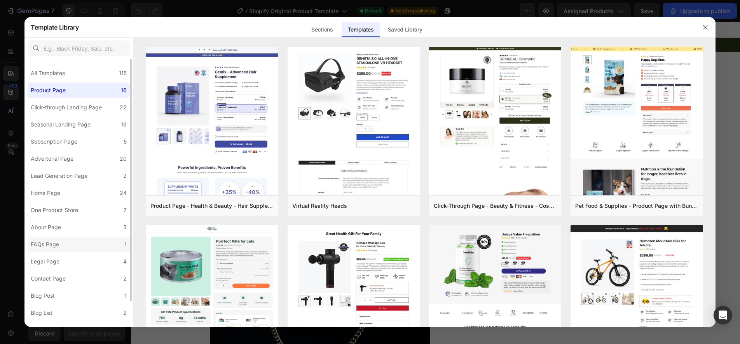
click at [53, 247] on div "FAQs Page" at bounding box center [45, 244] width 28 height 9
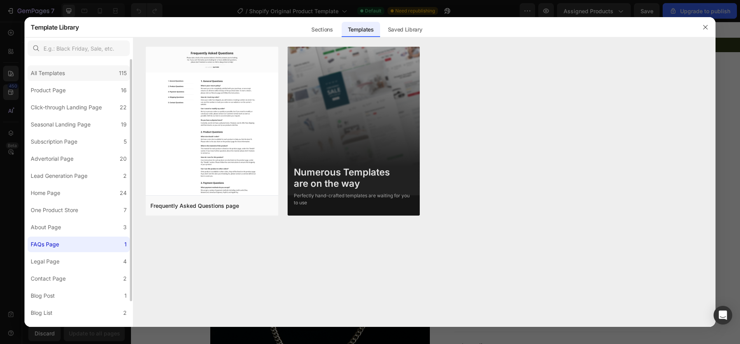
click at [46, 75] on div "All Templates" at bounding box center [48, 72] width 34 height 9
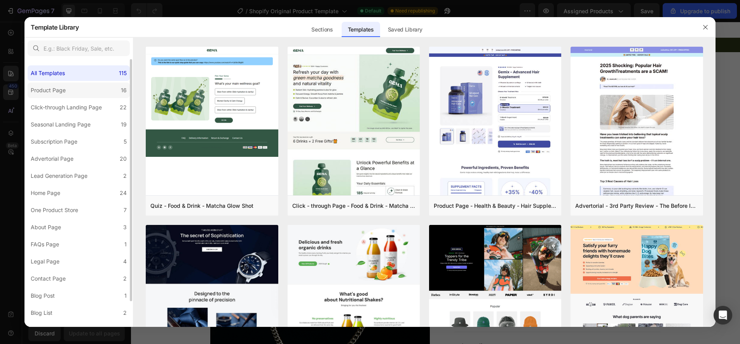
click at [60, 93] on div "Product Page" at bounding box center [48, 90] width 35 height 9
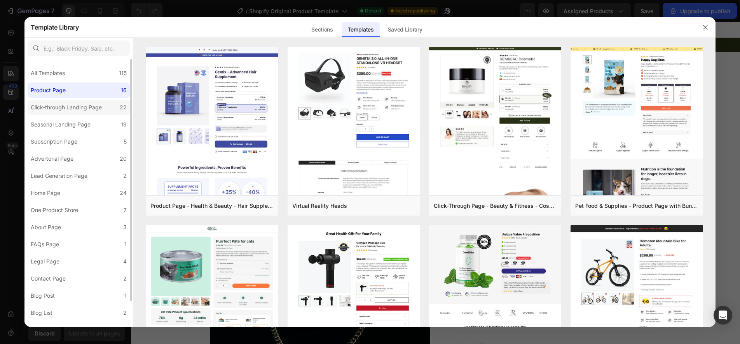
click at [60, 111] on div "Click-through Landing Page" at bounding box center [66, 107] width 71 height 9
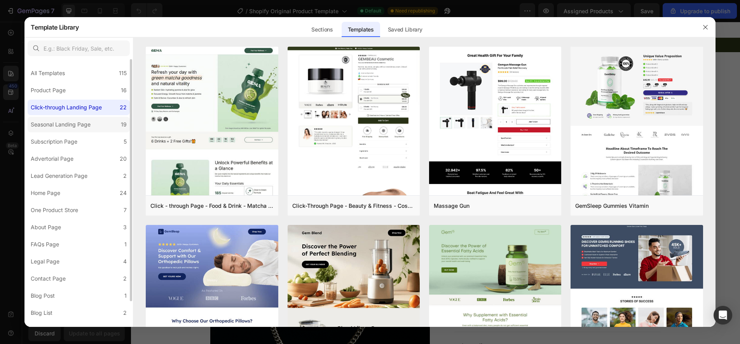
click at [59, 128] on div "Seasonal Landing Page" at bounding box center [61, 124] width 60 height 9
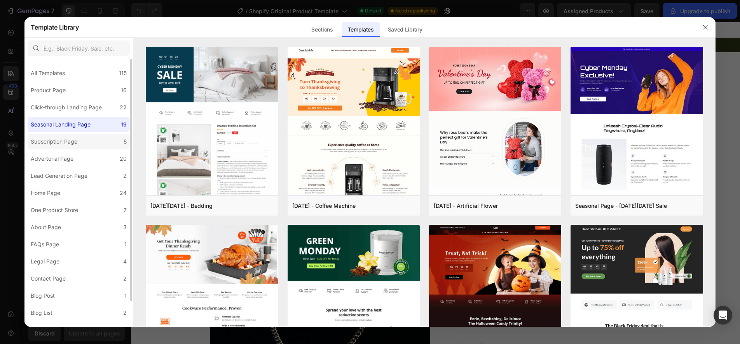
click at [60, 139] on div "Subscription Page" at bounding box center [54, 141] width 47 height 9
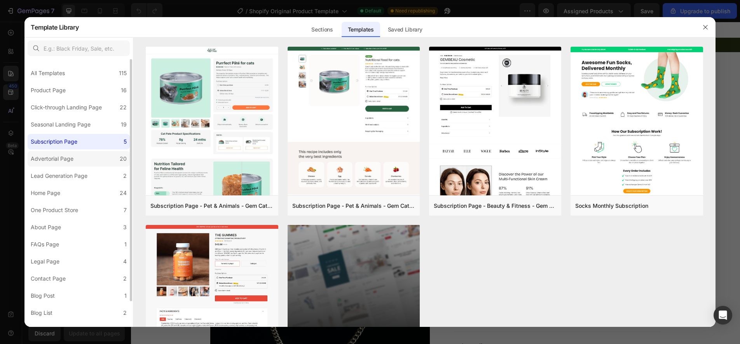
click at [55, 159] on div "Advertorial Page" at bounding box center [52, 158] width 43 height 9
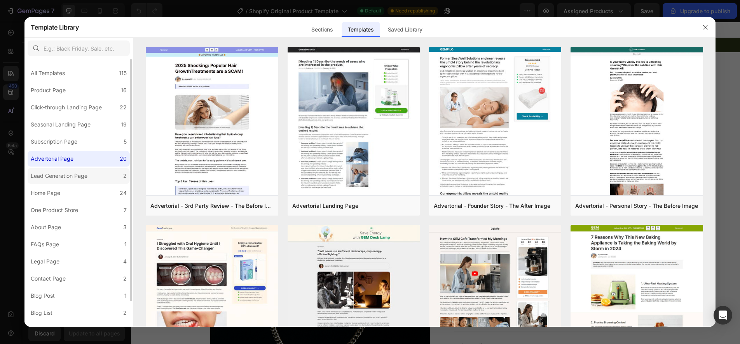
click at [68, 176] on div "Lead Generation Page" at bounding box center [59, 175] width 57 height 9
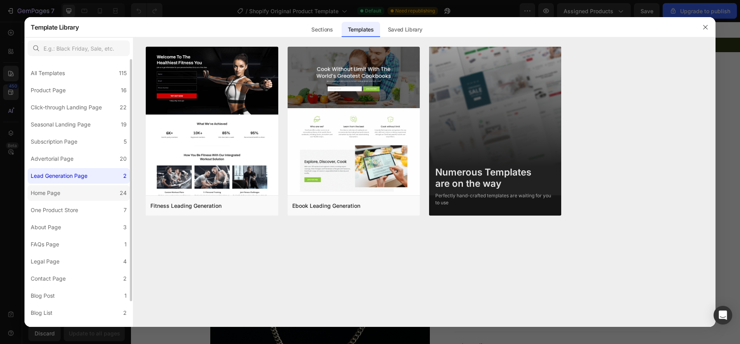
click at [42, 194] on div "Home Page" at bounding box center [46, 192] width 30 height 9
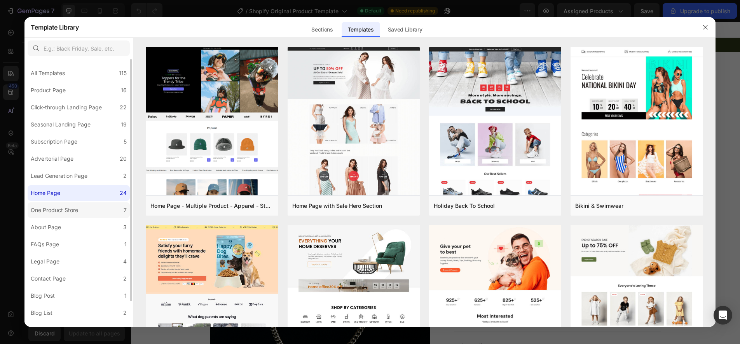
click at [51, 210] on div "One Product Store" at bounding box center [54, 209] width 47 height 9
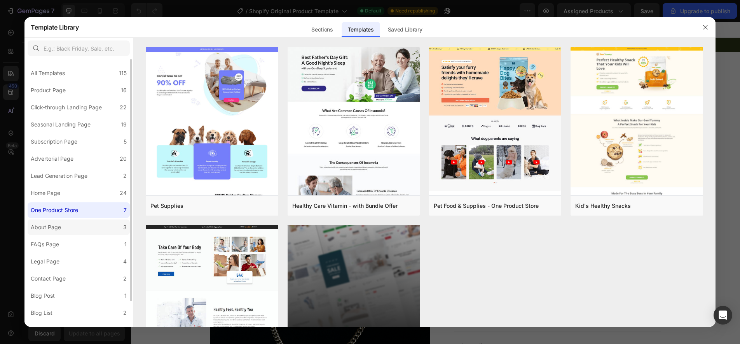
click at [43, 230] on div "About Page" at bounding box center [46, 226] width 30 height 9
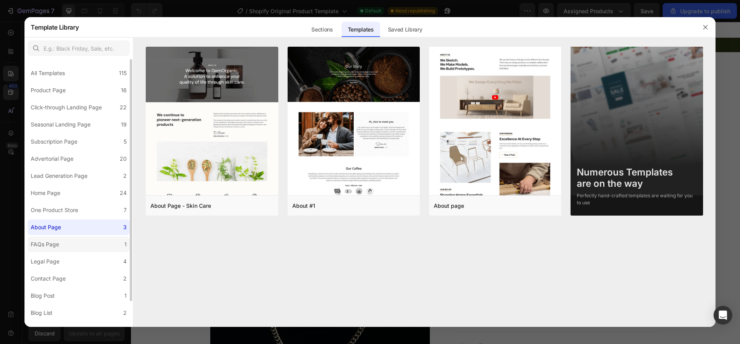
click at [44, 246] on div "FAQs Page" at bounding box center [45, 244] width 28 height 9
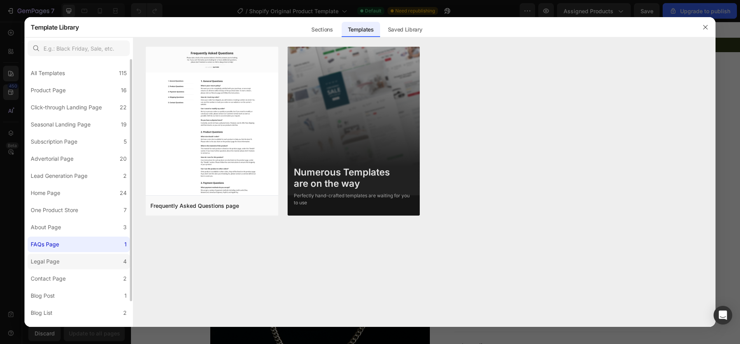
click at [44, 261] on div "Legal Page" at bounding box center [45, 261] width 29 height 9
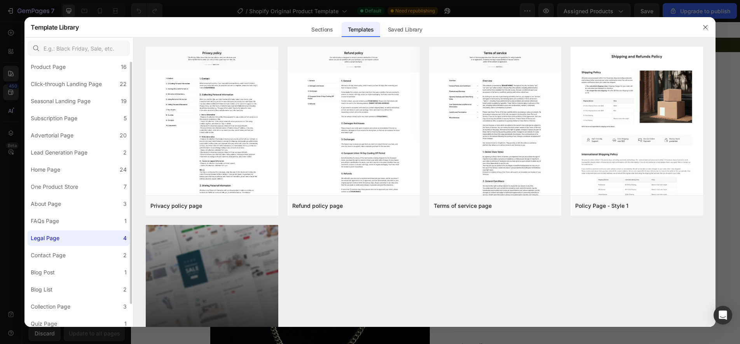
scroll to position [26, 0]
click at [46, 255] on div "Contact Page" at bounding box center [48, 252] width 35 height 9
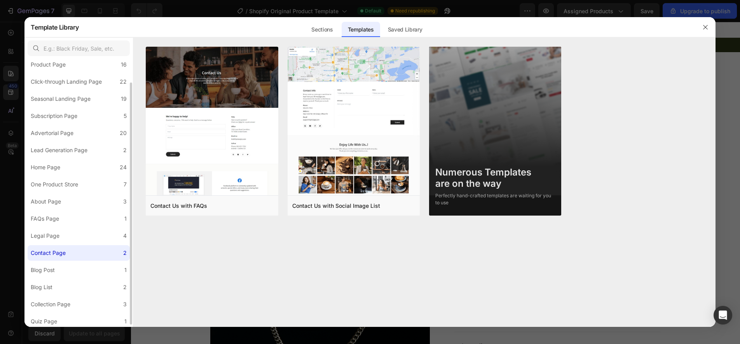
scroll to position [28, 0]
click at [44, 266] on div "Blog Post" at bounding box center [43, 267] width 24 height 9
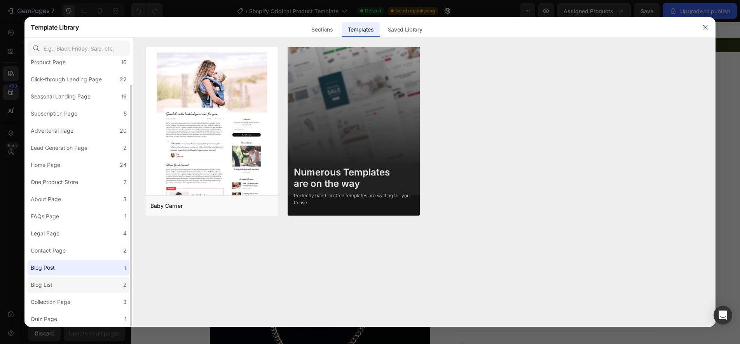
click at [46, 284] on div "Blog List" at bounding box center [42, 284] width 22 height 9
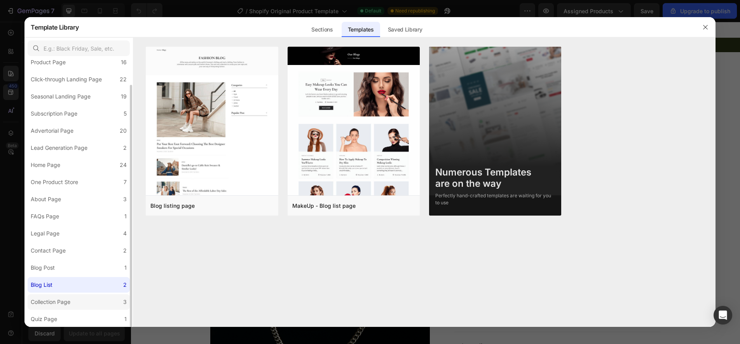
click at [54, 303] on div "Collection Page" at bounding box center [51, 301] width 40 height 9
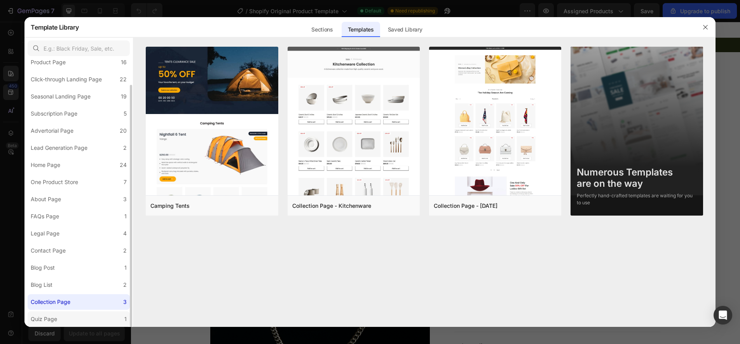
click at [54, 318] on div "Quiz Page" at bounding box center [44, 318] width 26 height 9
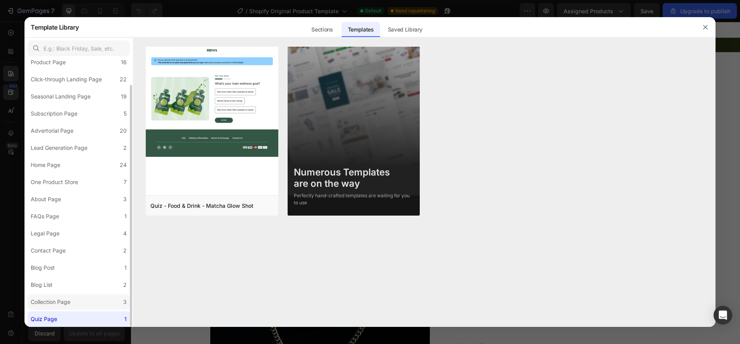
click at [52, 302] on div "Collection Page" at bounding box center [51, 301] width 40 height 9
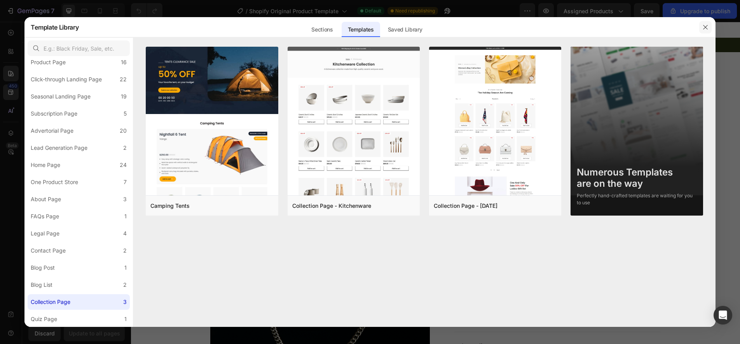
click at [706, 27] on icon "button" at bounding box center [706, 27] width 6 height 6
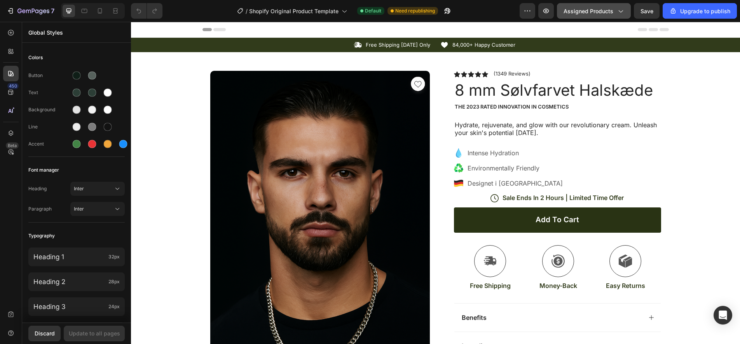
click at [626, 11] on button "Assigned Products" at bounding box center [594, 11] width 74 height 16
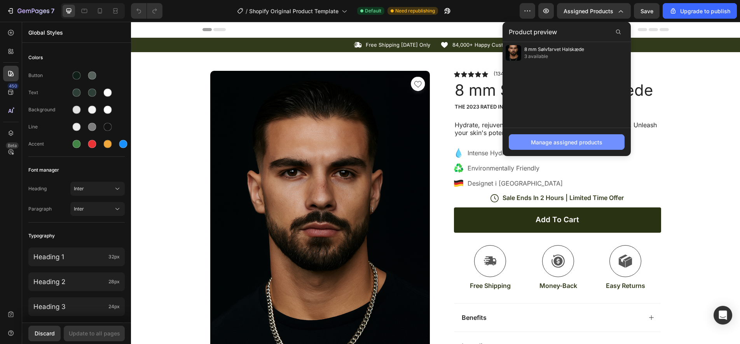
click at [563, 148] on button "Manage assigned products" at bounding box center [567, 142] width 116 height 16
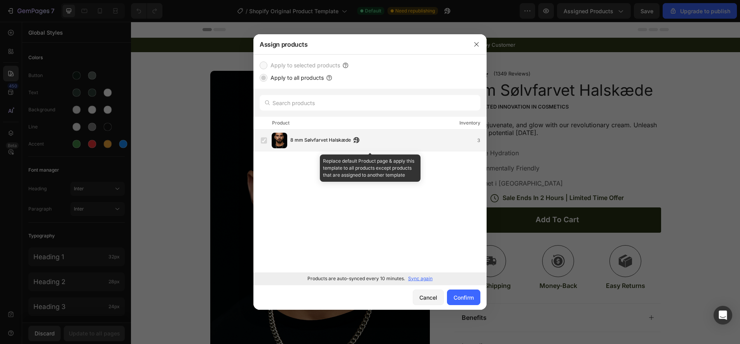
click at [368, 137] on div "8 mm Sølvfarvet Halskæde 3" at bounding box center [389, 140] width 196 height 9
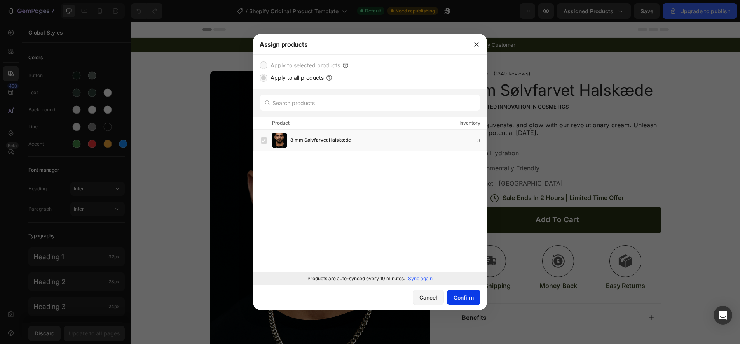
click at [462, 297] on div "Confirm" at bounding box center [464, 297] width 20 height 8
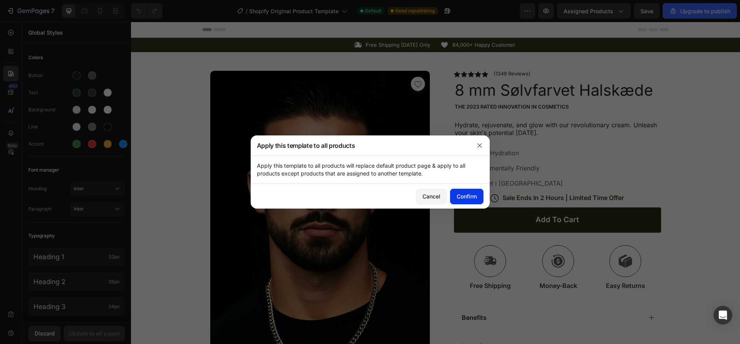
click at [468, 198] on div "Confirm" at bounding box center [467, 196] width 20 height 8
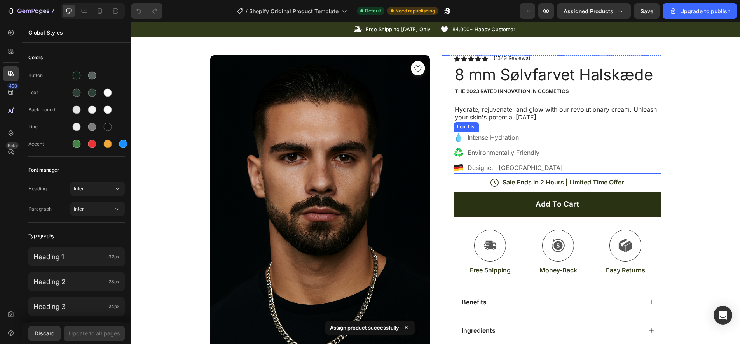
scroll to position [16, 0]
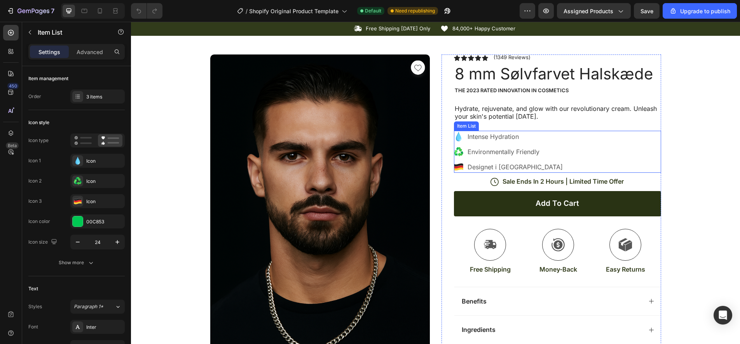
click at [493, 152] on p "Environmentally Friendly" at bounding box center [515, 151] width 95 height 9
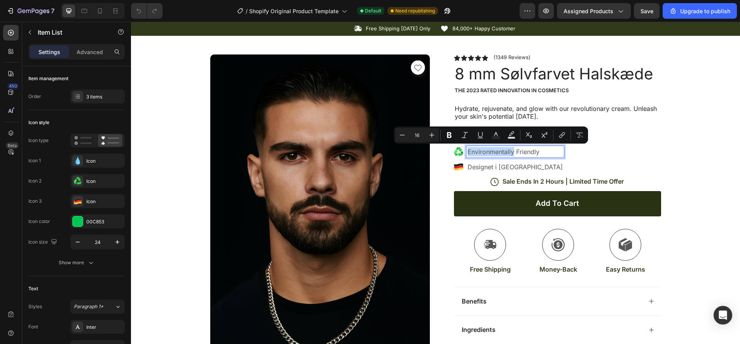
click at [493, 152] on p "Environmentally Friendly" at bounding box center [515, 151] width 95 height 9
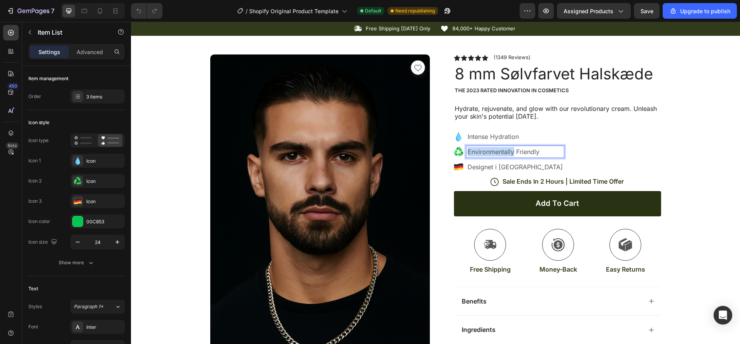
click at [493, 152] on p "Environmentally Friendly" at bounding box center [515, 151] width 95 height 9
click at [501, 137] on p "Intense Hydration" at bounding box center [515, 136] width 95 height 9
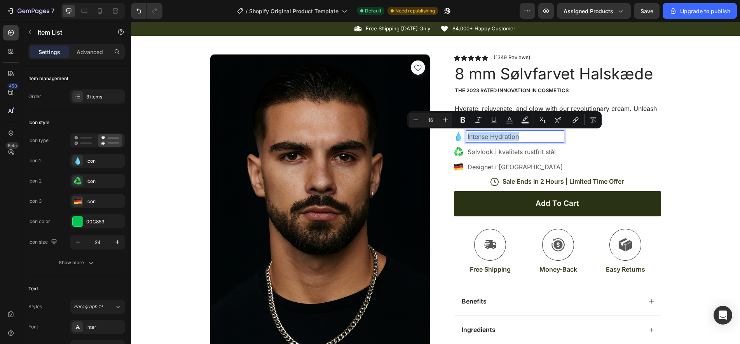
click at [501, 137] on p "Intense Hydration" at bounding box center [515, 136] width 95 height 9
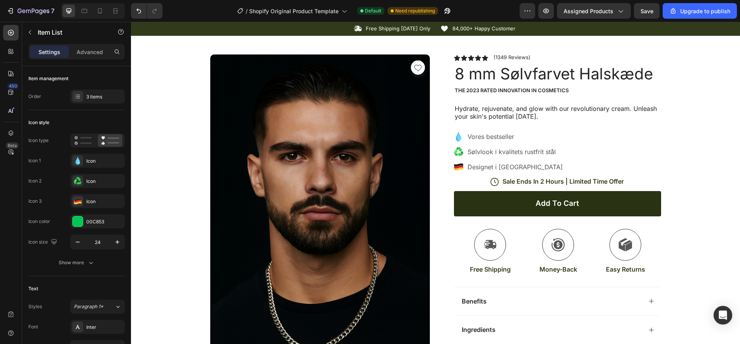
click at [604, 141] on div "Vores bestseller Sølvlook i kvalitets rustfrit stål Designet i [GEOGRAPHIC_DATA]" at bounding box center [557, 152] width 207 height 42
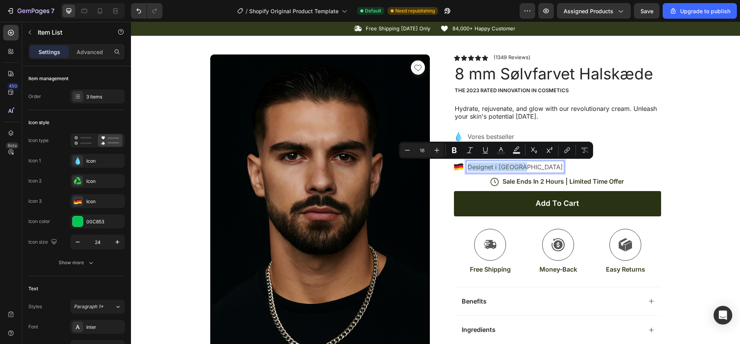
drag, startPoint x: 533, startPoint y: 166, endPoint x: 476, endPoint y: 135, distance: 65.6
click at [476, 135] on div "Vores bestseller Sølvlook i kvalitets rustfrit stål Designet i [GEOGRAPHIC_DATA]" at bounding box center [509, 152] width 110 height 42
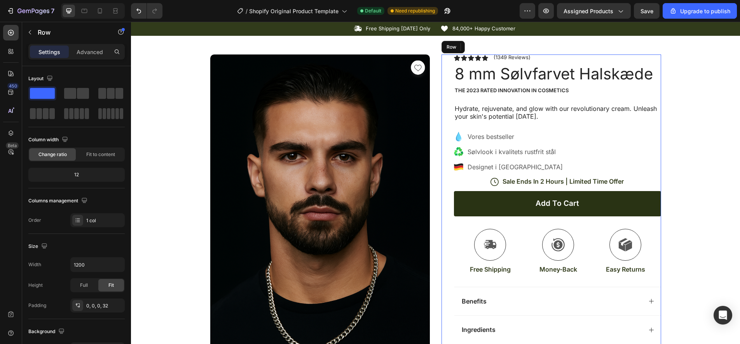
click at [628, 124] on div "Icon Icon Icon Icon Icon Icon List (1349 Reviews) Text Block Row 8 mm Sølvfarve…" at bounding box center [557, 219] width 207 height 331
click at [440, 157] on div "Product Images Image Icon Icon Icon Icon Icon Icon List “This skin cream is a g…" at bounding box center [436, 296] width 467 height 520
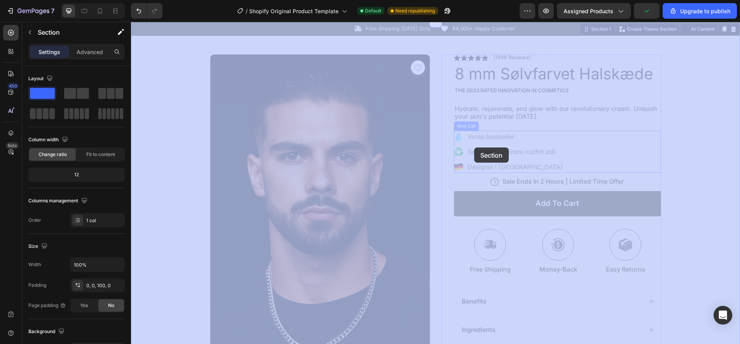
drag, startPoint x: 618, startPoint y: 164, endPoint x: 475, endPoint y: 147, distance: 144.5
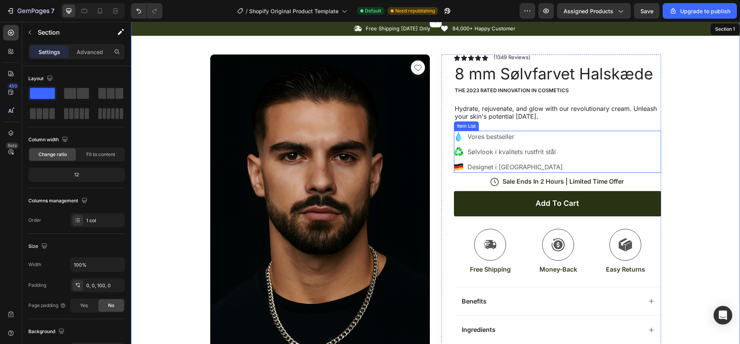
click at [519, 134] on p "Vores bestseller" at bounding box center [515, 136] width 95 height 9
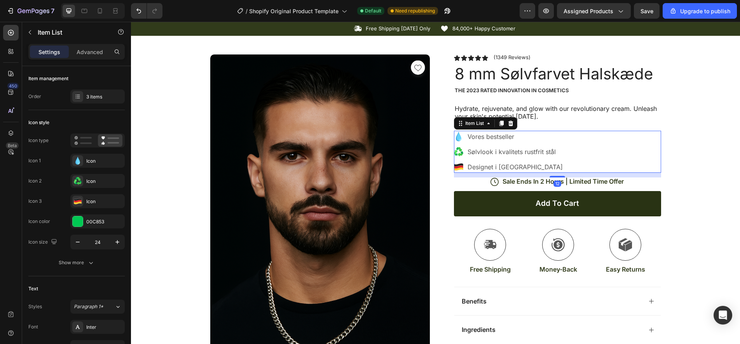
click at [519, 134] on p "Vores bestseller" at bounding box center [515, 136] width 95 height 9
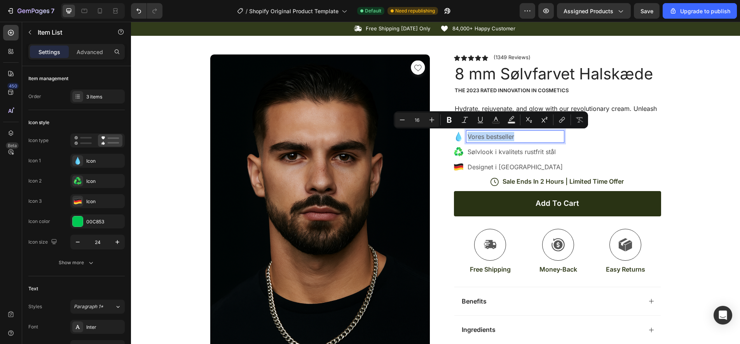
click at [519, 134] on p "Vores bestseller" at bounding box center [515, 136] width 95 height 9
copy p "Vores bestseller"
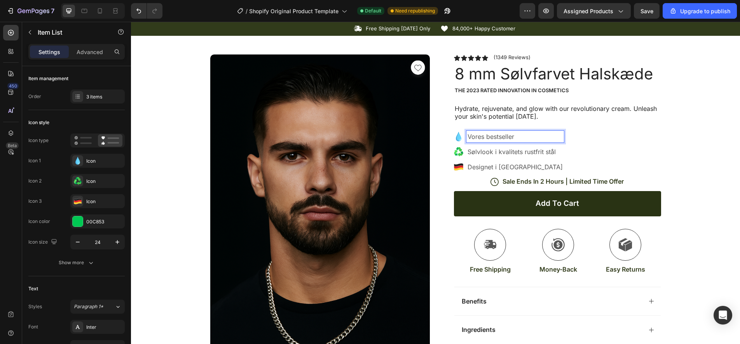
click at [534, 147] on p "Sølvlook i kvalitets rustfrit stål" at bounding box center [515, 151] width 95 height 9
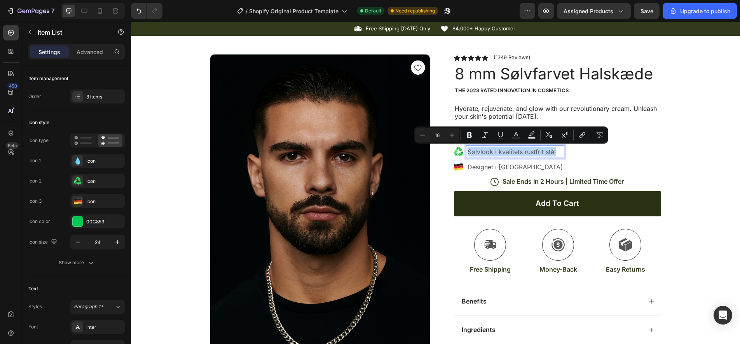
copy p "Sølvlook i kvalitets rustfrit stål"
click at [489, 164] on p "Designet i [GEOGRAPHIC_DATA]" at bounding box center [515, 166] width 95 height 9
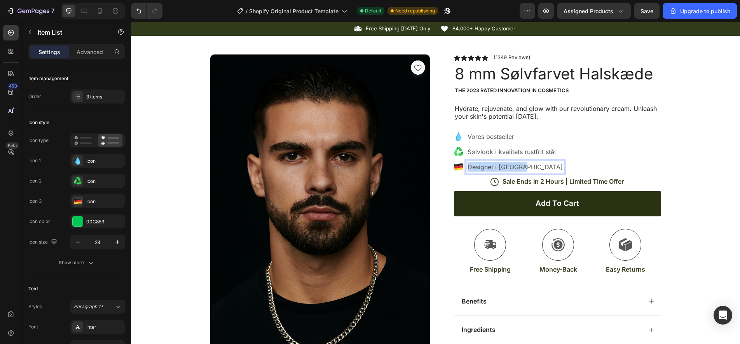
click at [489, 164] on p "Designet i [GEOGRAPHIC_DATA]" at bounding box center [515, 166] width 95 height 9
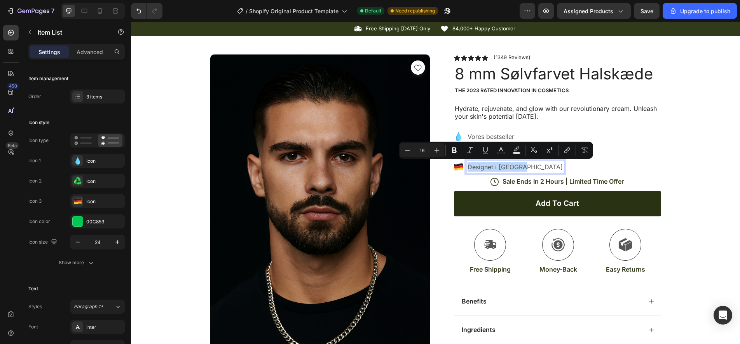
copy p "Designet i [GEOGRAPHIC_DATA]"
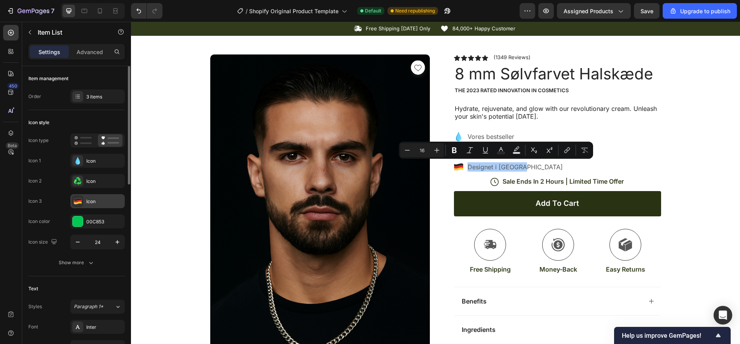
click at [97, 202] on div "Icon" at bounding box center [104, 201] width 37 height 7
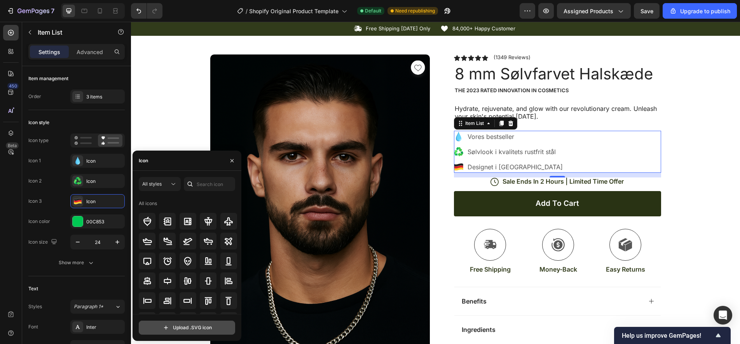
click at [201, 327] on input "file" at bounding box center [187, 327] width 96 height 13
click at [190, 326] on input "file" at bounding box center [187, 327] width 96 height 13
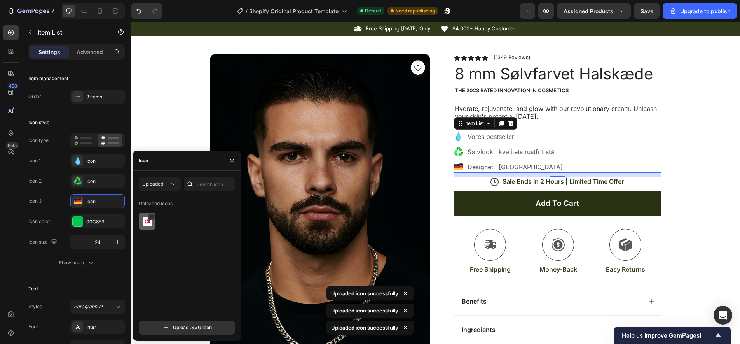
click at [149, 224] on img at bounding box center [147, 221] width 9 height 9
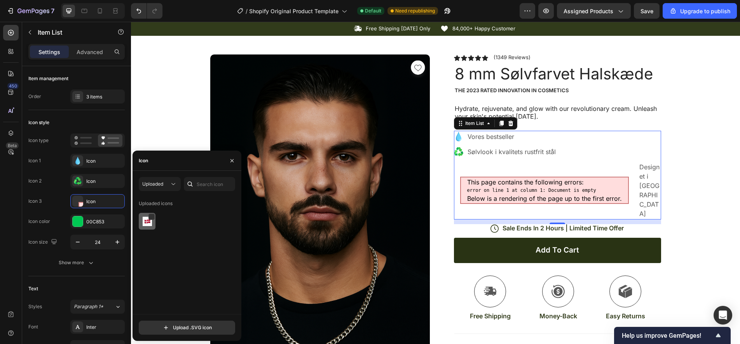
click at [149, 224] on img at bounding box center [147, 221] width 9 height 9
click at [151, 217] on div at bounding box center [151, 217] width 6 height 6
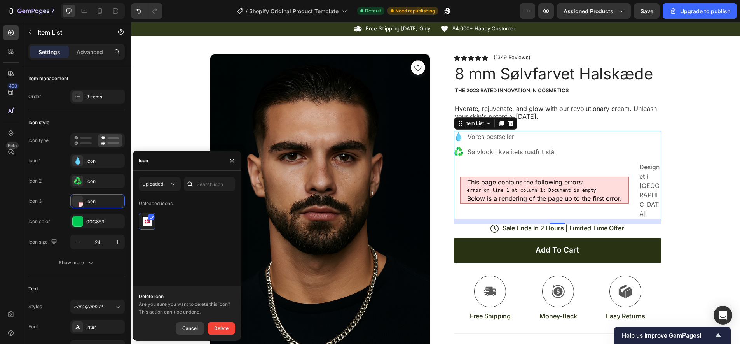
click at [190, 330] on div "Cancel" at bounding box center [190, 328] width 16 height 9
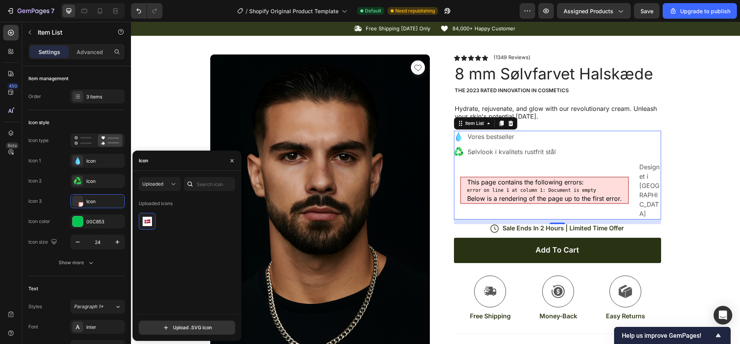
click at [168, 256] on div "Uploaded icons" at bounding box center [190, 255] width 102 height 117
click at [87, 202] on div "Icon" at bounding box center [104, 201] width 37 height 7
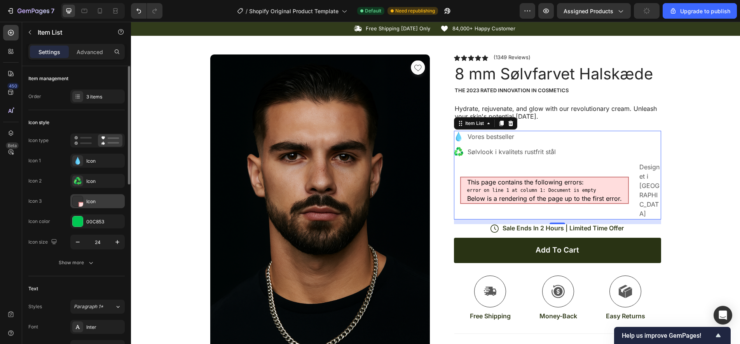
click at [90, 200] on div "Icon" at bounding box center [104, 201] width 37 height 7
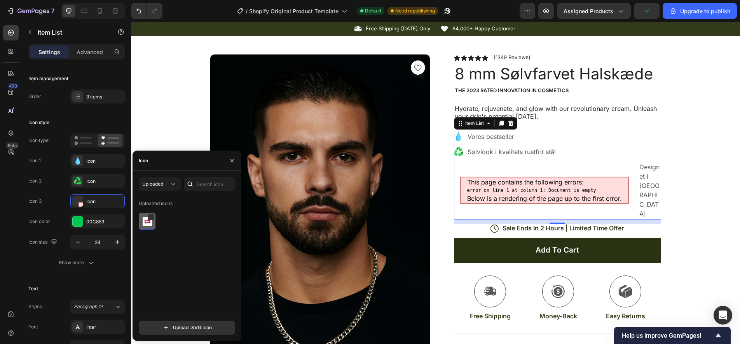
click at [151, 222] on img at bounding box center [147, 221] width 9 height 9
click at [194, 232] on div "Uploaded icons" at bounding box center [190, 255] width 102 height 117
click at [172, 183] on icon at bounding box center [174, 184] width 8 height 8
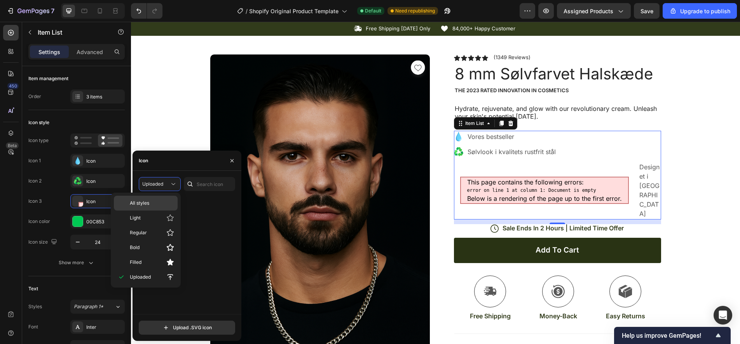
click at [163, 205] on p "All styles" at bounding box center [152, 203] width 44 height 7
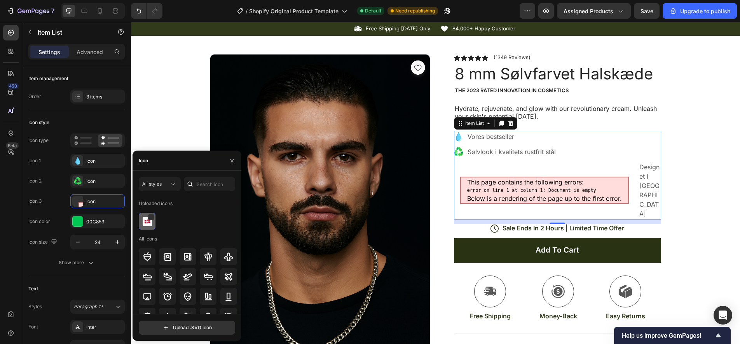
click at [146, 224] on img at bounding box center [147, 221] width 9 height 9
click at [197, 225] on div at bounding box center [188, 221] width 99 height 17
click at [232, 158] on icon "button" at bounding box center [232, 161] width 6 height 6
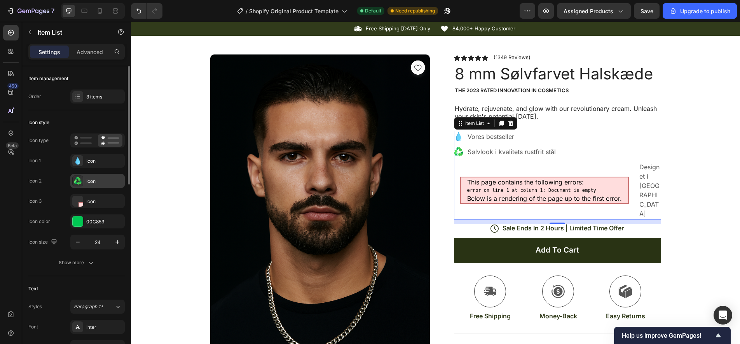
click at [89, 178] on div "Icon" at bounding box center [104, 181] width 37 height 7
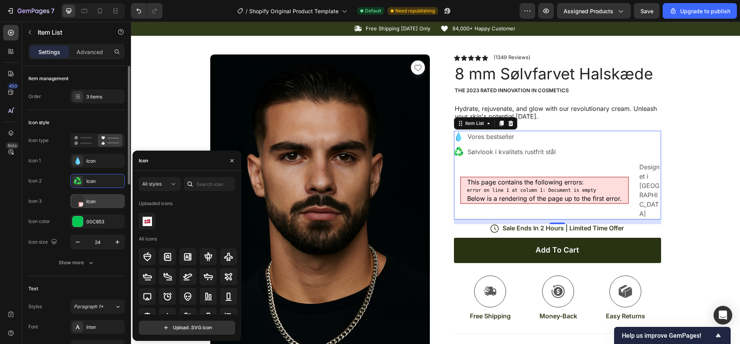
click at [109, 201] on div "Icon" at bounding box center [104, 201] width 37 height 7
click at [151, 218] on div at bounding box center [151, 217] width 6 height 6
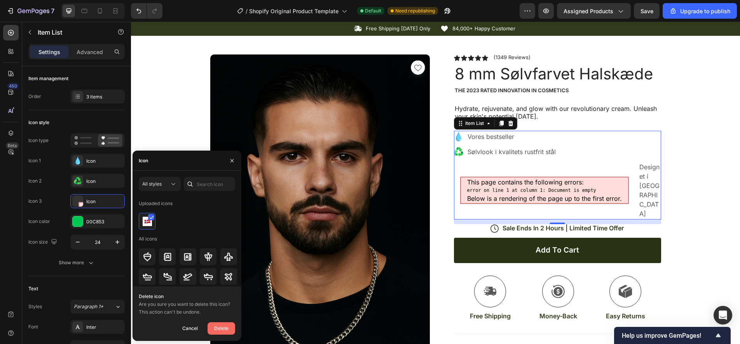
click at [223, 329] on div "Delete" at bounding box center [221, 328] width 14 height 9
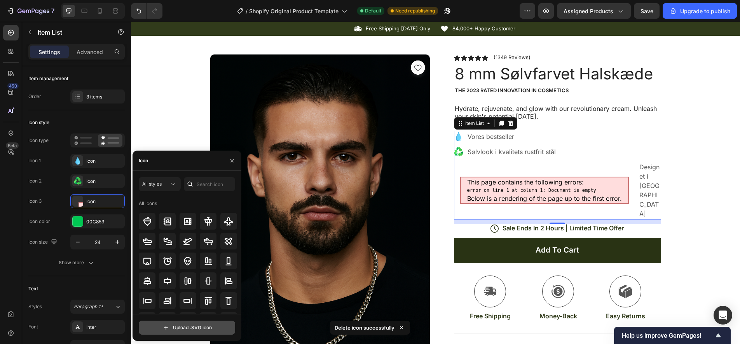
click at [191, 329] on input "file" at bounding box center [187, 327] width 96 height 13
type input "C:\fakepath\DK_FLAG.svg"
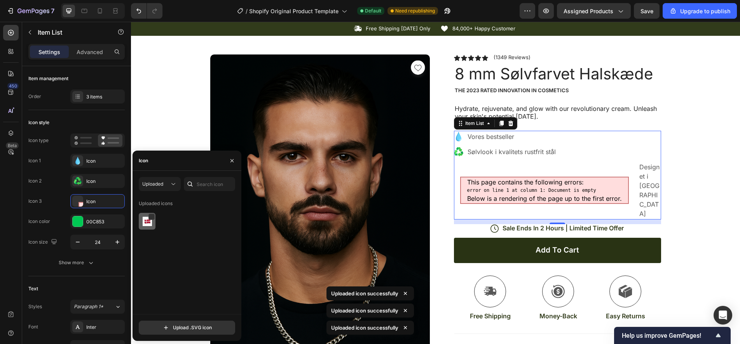
click at [145, 223] on img at bounding box center [147, 221] width 9 height 9
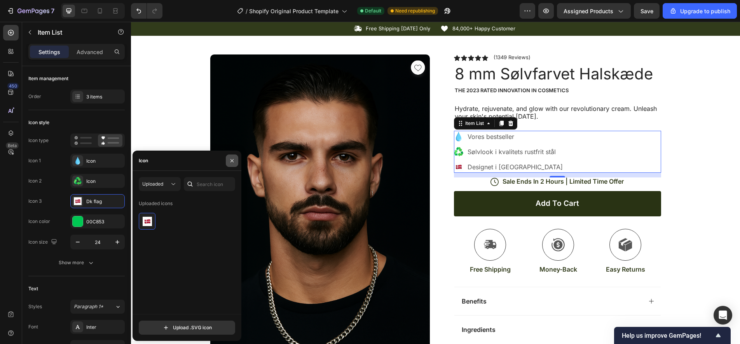
click at [232, 160] on icon "button" at bounding box center [232, 160] width 3 height 3
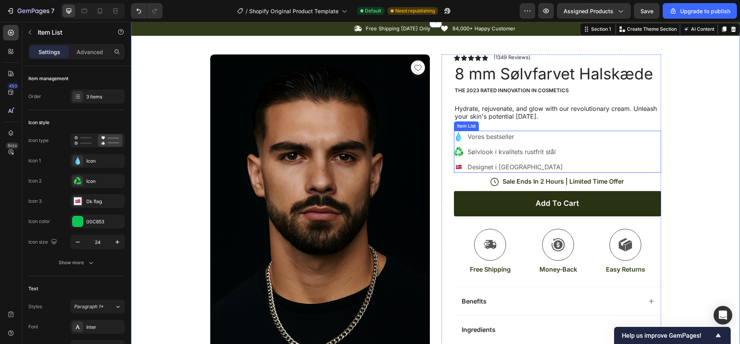
click at [619, 131] on div "Vores bestseller Sølvlook i kvalitets rustfrit stål Designet i [GEOGRAPHIC_DATA]" at bounding box center [557, 152] width 207 height 42
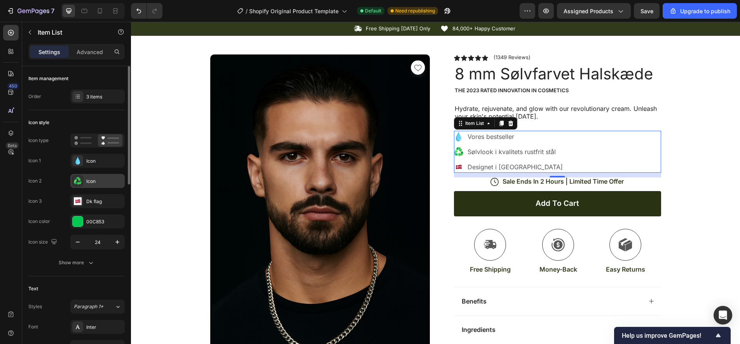
click at [78, 181] on icon at bounding box center [78, 181] width 8 height 8
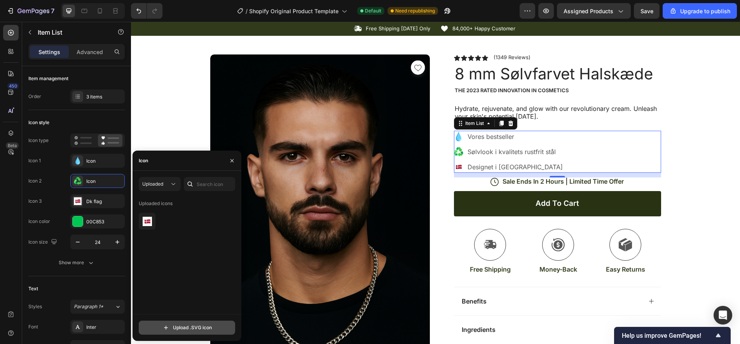
click at [194, 327] on input "file" at bounding box center [187, 327] width 96 height 13
type input "C:\fakepath\STÅL.svg"
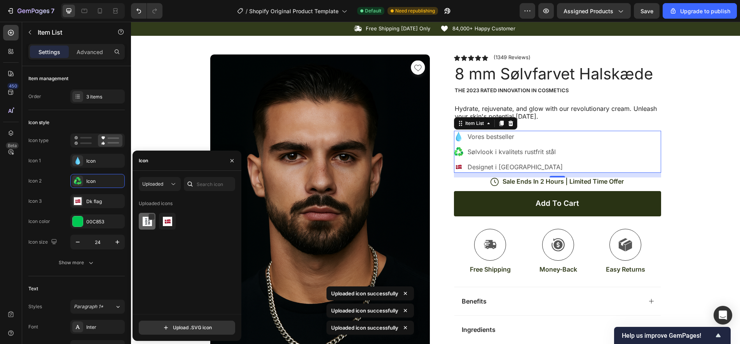
click at [146, 219] on img at bounding box center [147, 221] width 9 height 9
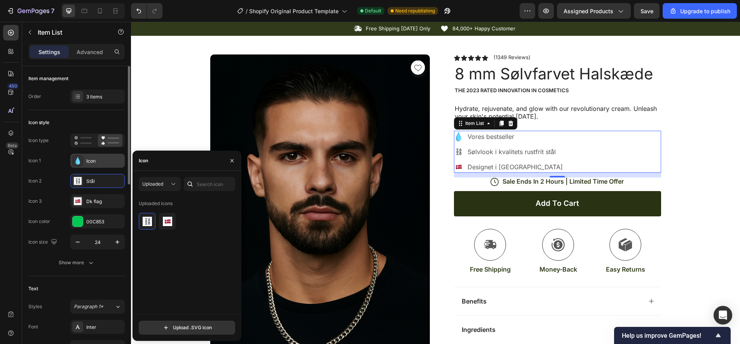
click at [79, 161] on icon at bounding box center [77, 161] width 5 height 8
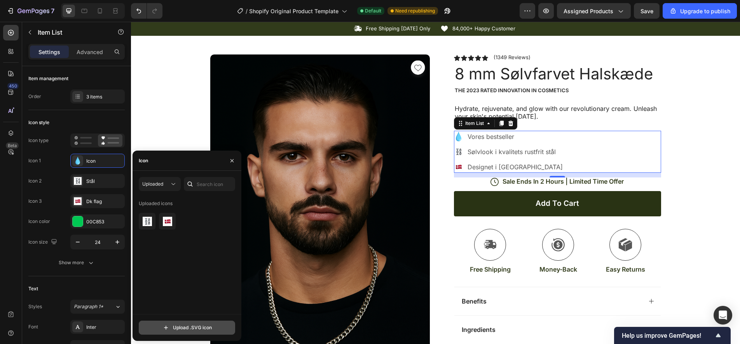
click at [199, 331] on input "file" at bounding box center [187, 327] width 96 height 13
type input "C:\fakepath\NO1.svg"
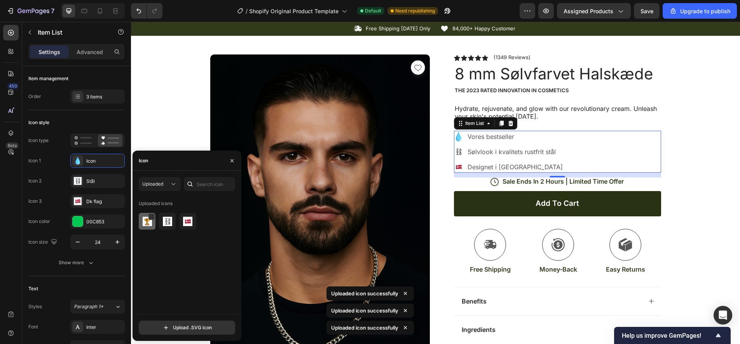
click at [148, 221] on img at bounding box center [147, 221] width 9 height 9
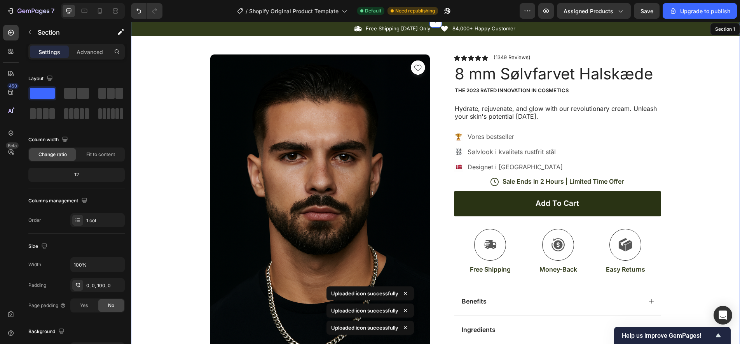
click at [163, 113] on div "Icon Free Shipping [DATE] Only Text Block Row Icon 84,000+ Happy Customer Text …" at bounding box center [435, 288] width 609 height 534
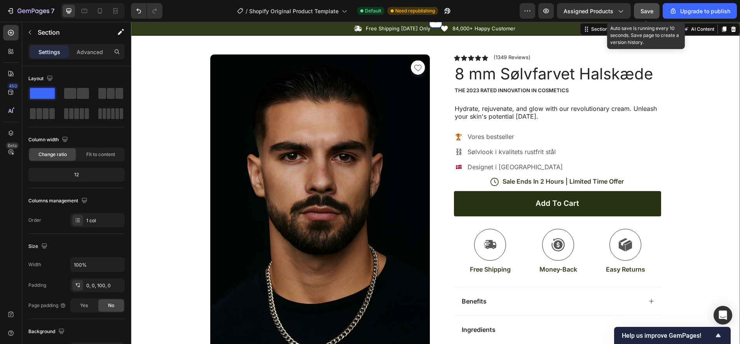
click at [642, 13] on span "Save" at bounding box center [647, 11] width 13 height 7
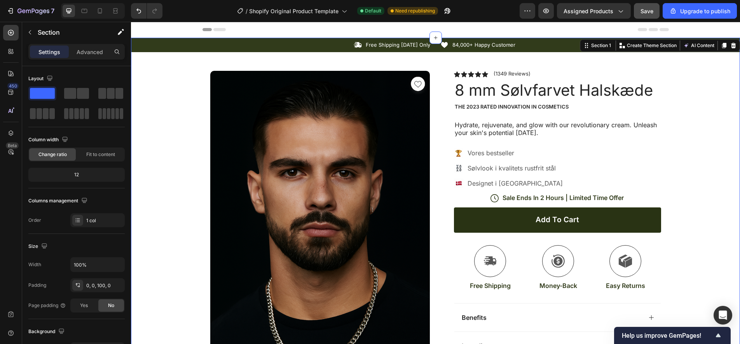
scroll to position [0, 0]
click at [550, 14] on icon "button" at bounding box center [547, 11] width 8 height 8
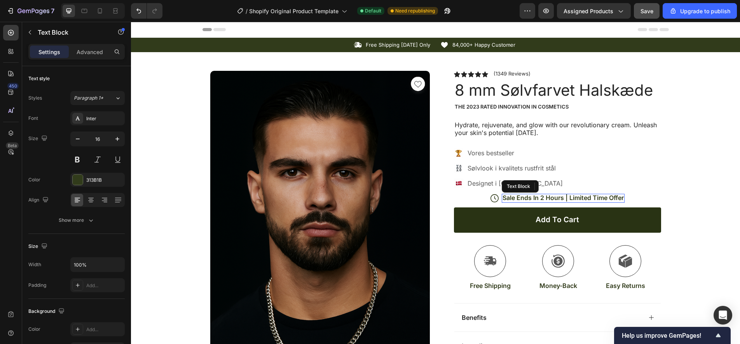
click at [553, 195] on p "Sale Ends In 2 Hours | Limited Time Offer" at bounding box center [563, 198] width 121 height 8
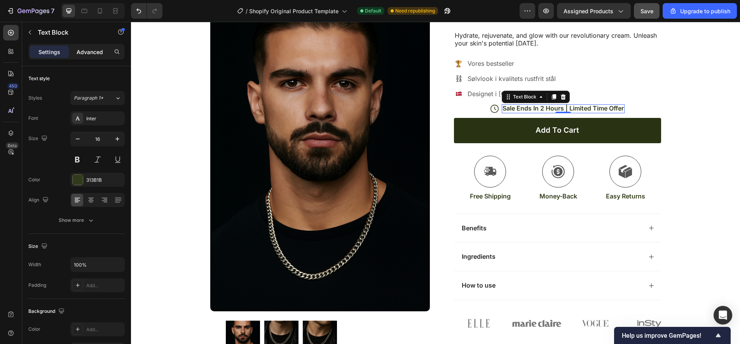
click at [89, 57] on div "Advanced" at bounding box center [89, 52] width 39 height 12
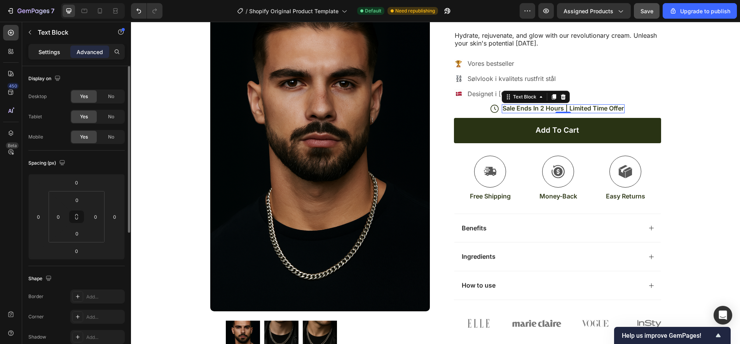
click at [49, 54] on p "Settings" at bounding box center [50, 52] width 22 height 8
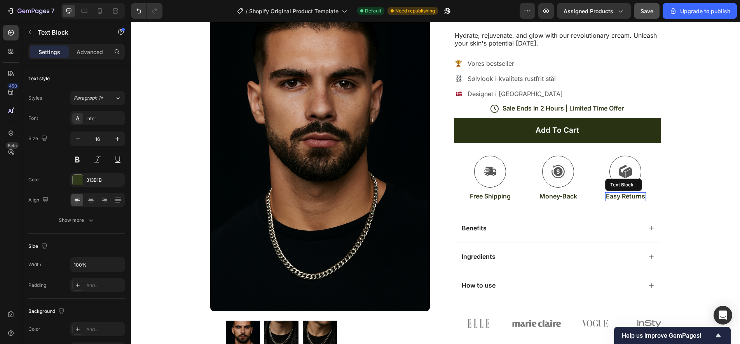
click at [620, 196] on p "Easy Returns" at bounding box center [625, 196] width 39 height 8
click at [617, 196] on p "Easy Returns" at bounding box center [625, 196] width 39 height 8
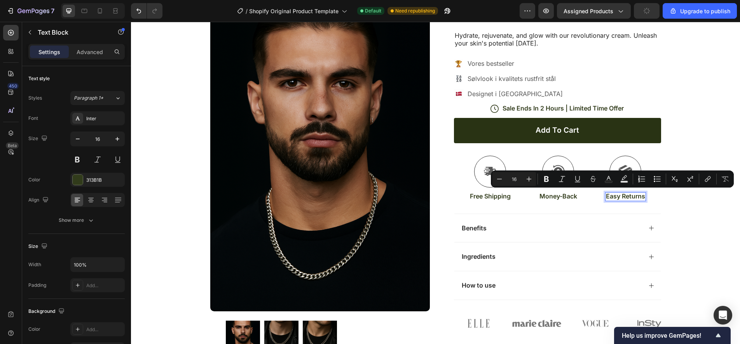
click at [627, 194] on p "Easy Returns" at bounding box center [625, 196] width 39 height 8
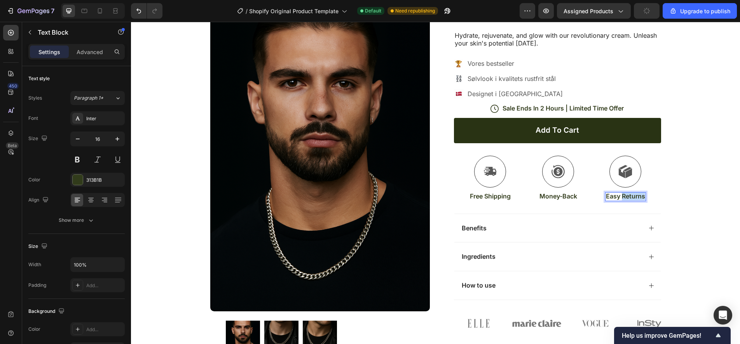
click at [627, 194] on p "Easy Returns" at bounding box center [625, 196] width 39 height 8
click at [438, 198] on div "Product Images Image Icon Icon Icon Icon Icon Icon List “This skin cream is a g…" at bounding box center [436, 223] width 467 height 520
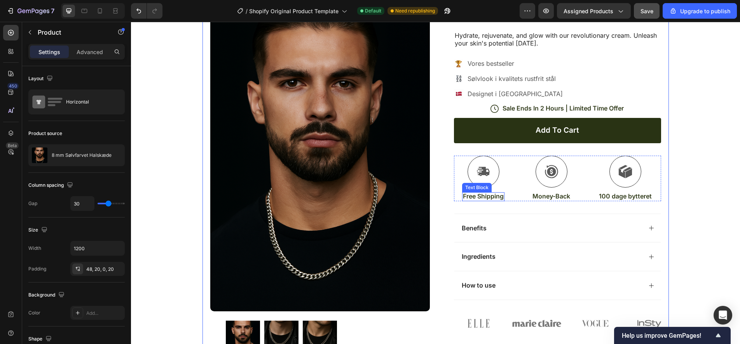
click at [479, 196] on p "Free Shipping" at bounding box center [483, 196] width 41 height 8
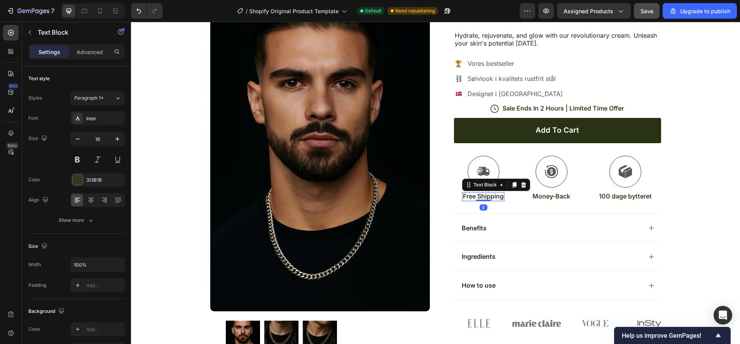
click at [479, 196] on p "Free Shipping" at bounding box center [483, 196] width 41 height 8
click at [476, 196] on p "Free Shipping" at bounding box center [483, 196] width 41 height 8
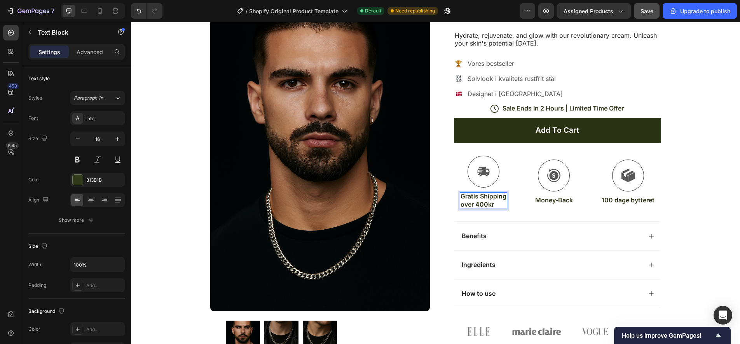
click at [480, 201] on p "over 400kr" at bounding box center [484, 204] width 46 height 8
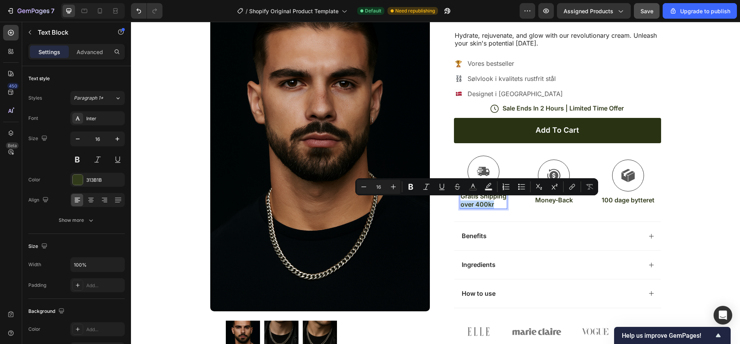
click at [494, 203] on p "over 400kr" at bounding box center [484, 204] width 46 height 8
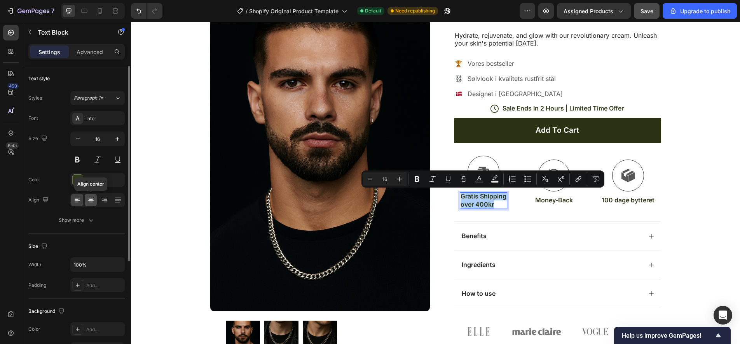
click at [96, 201] on div at bounding box center [91, 200] width 12 height 12
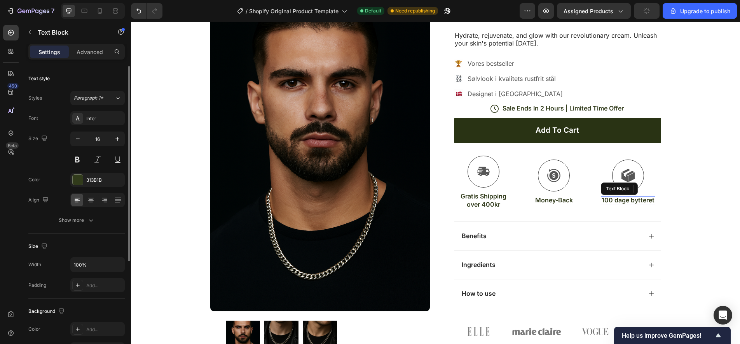
click at [632, 200] on p "100 dage bytteret" at bounding box center [628, 200] width 53 height 8
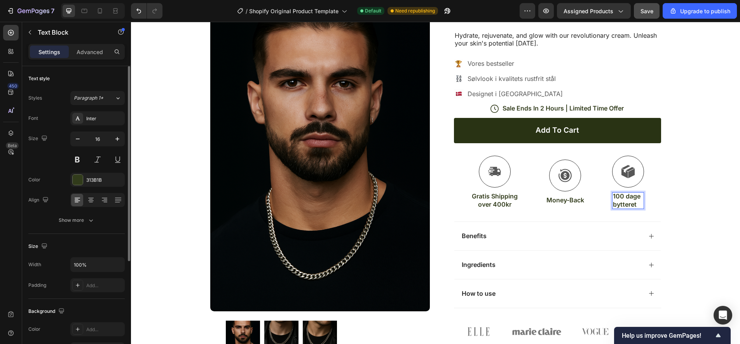
click at [625, 203] on p "bytteret" at bounding box center [628, 204] width 30 height 8
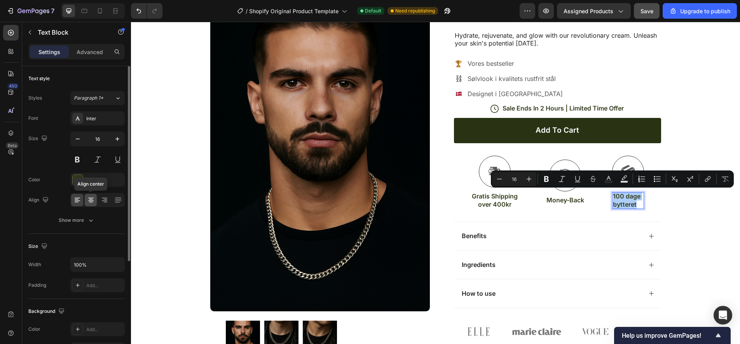
click at [93, 198] on icon at bounding box center [90, 198] width 5 height 1
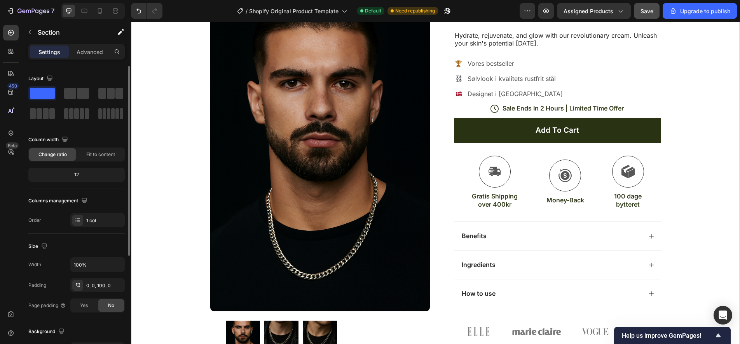
click at [710, 247] on div "Icon Free Shipping [DATE] Only Text Block Row Icon 84,000+ Happy Customer Text …" at bounding box center [435, 215] width 609 height 534
click at [564, 199] on p "Money-Back" at bounding box center [566, 200] width 38 height 8
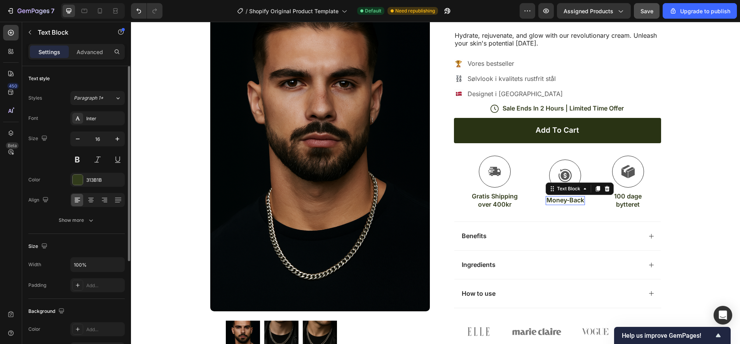
click at [564, 199] on p "Money-Back" at bounding box center [566, 200] width 38 height 8
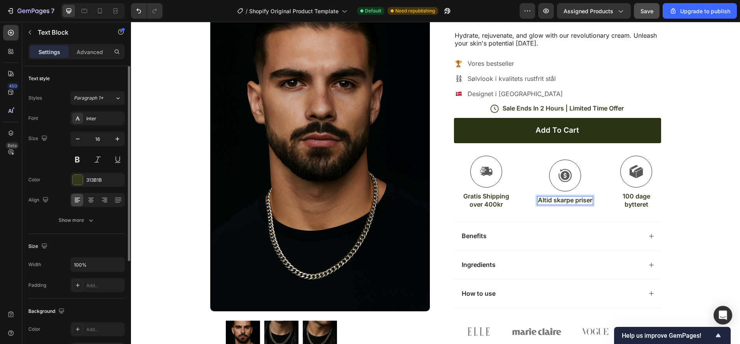
click at [575, 200] on p "Altid skarpe priser" at bounding box center [565, 200] width 54 height 8
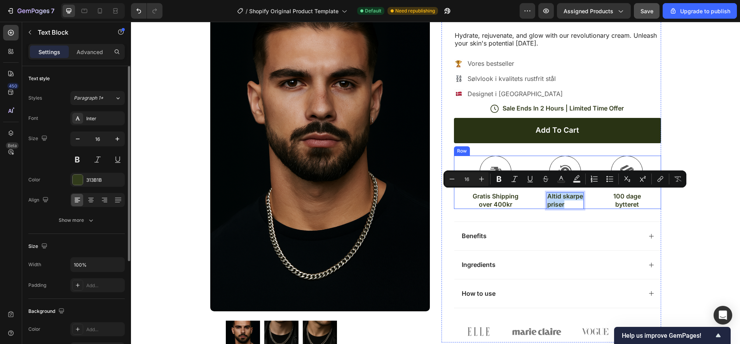
drag, startPoint x: 565, startPoint y: 203, endPoint x: 538, endPoint y: 192, distance: 29.3
click at [538, 192] on div "Icon Gratis Shipping over 400kr Text Block Icon Altid skarpe priser Text Block …" at bounding box center [557, 183] width 207 height 54
click at [91, 199] on icon at bounding box center [91, 200] width 8 height 8
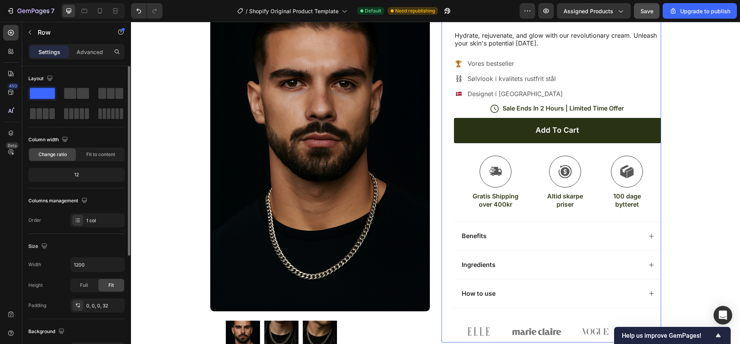
drag, startPoint x: 570, startPoint y: 212, endPoint x: 485, endPoint y: 205, distance: 85.5
click at [570, 212] on div "Icon Icon Icon Icon Icon Icon List (1349 Reviews) Text Block Row 8 mm Sølvfarve…" at bounding box center [557, 161] width 207 height 361
click at [435, 206] on div "Product Images Image Icon Icon Icon Icon Icon Icon List “This skin cream is a g…" at bounding box center [436, 223] width 467 height 520
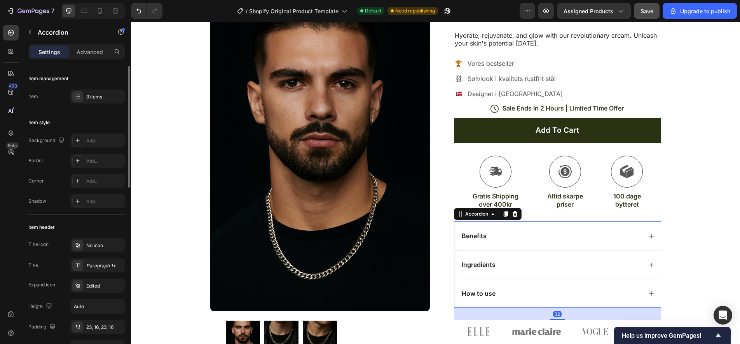
click at [651, 233] on icon at bounding box center [652, 236] width 6 height 6
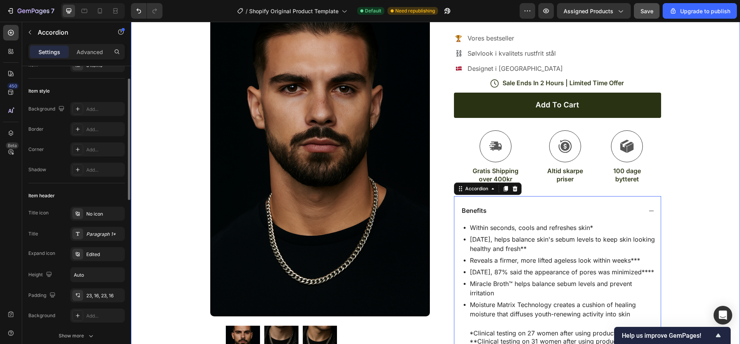
scroll to position [114, 0]
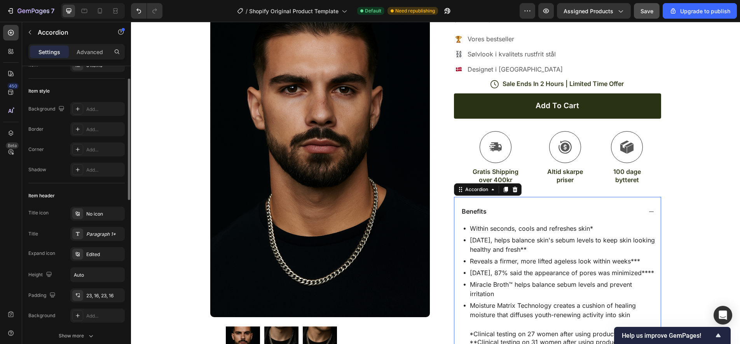
click at [652, 210] on icon at bounding box center [652, 211] width 6 height 6
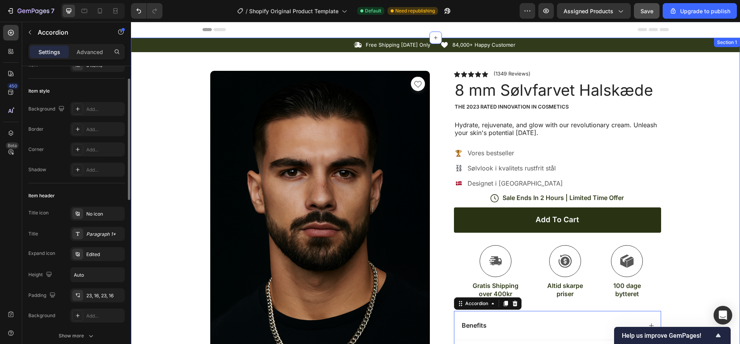
scroll to position [0, 0]
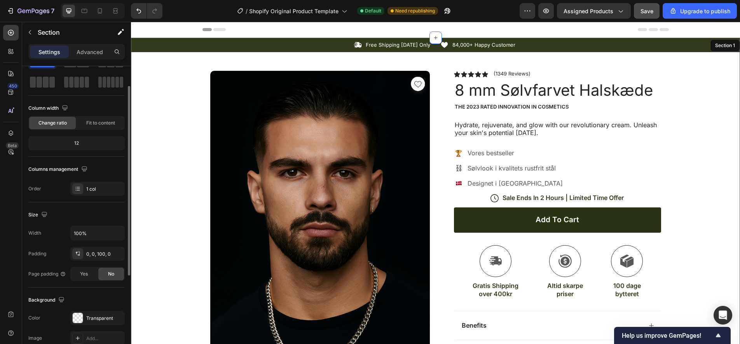
click at [184, 107] on div "Icon Free Shipping [DATE] Only Text Block Row Icon 84,000+ Happy Customer Text …" at bounding box center [435, 305] width 609 height 534
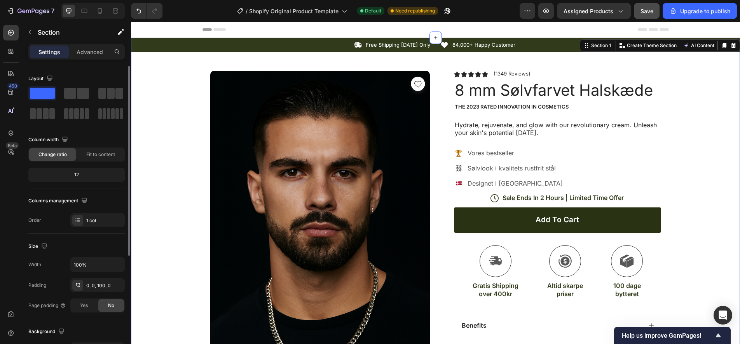
scroll to position [3, 0]
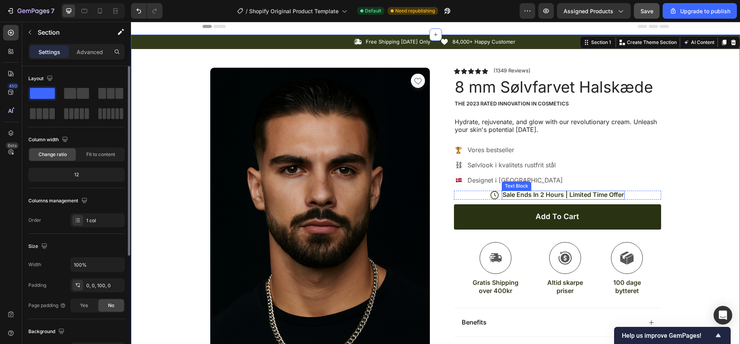
click at [544, 195] on p "Sale Ends In 2 Hours | Limited Time Offer" at bounding box center [563, 195] width 121 height 8
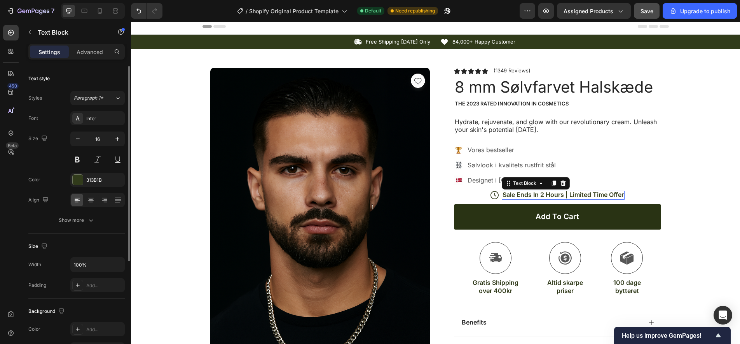
scroll to position [2, 0]
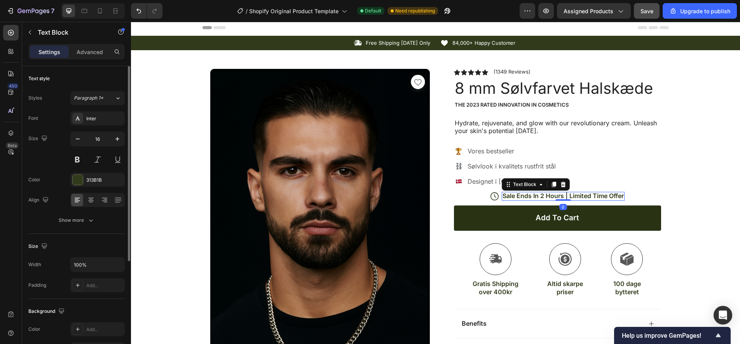
click at [544, 195] on p "Sale Ends In 2 Hours | Limited Time Offer" at bounding box center [563, 196] width 121 height 8
click at [539, 196] on p "Sale Ends In 2 Hours | Limited Time Offer" at bounding box center [563, 196] width 121 height 8
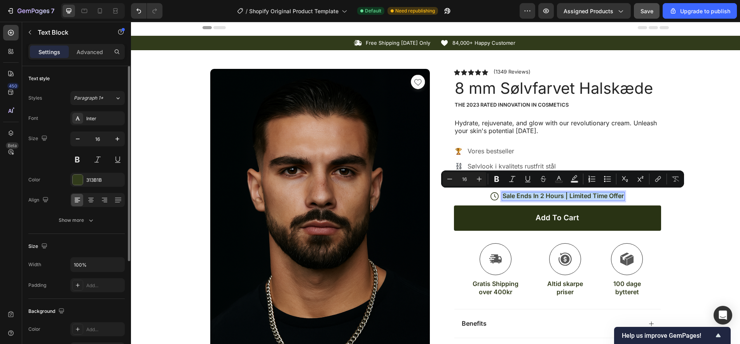
click at [539, 196] on p "Sale Ends In 2 Hours | Limited Time Offer" at bounding box center [563, 196] width 121 height 8
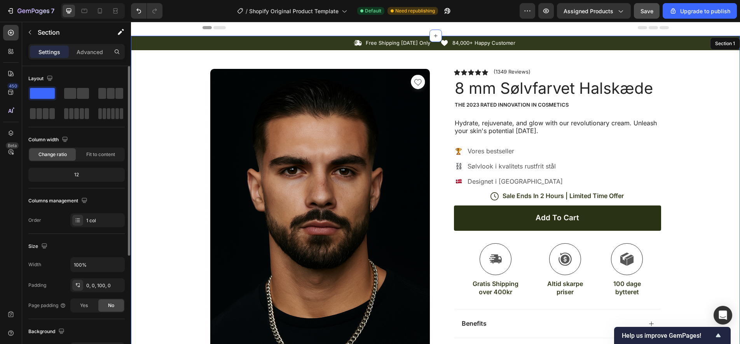
click at [688, 157] on div "Icon Free Shipping [DATE] Only Text Block Row Icon 84,000+ Happy Customer Text …" at bounding box center [435, 303] width 609 height 534
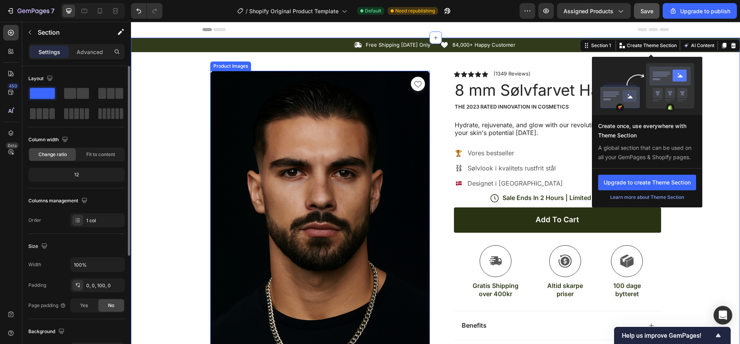
scroll to position [0, 0]
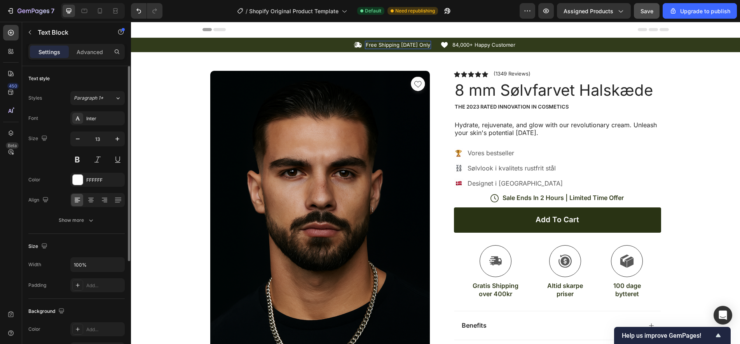
click at [387, 48] on p "Free Shipping [DATE] Only" at bounding box center [398, 45] width 65 height 7
click at [390, 45] on p "Free Shipping [DATE] Only" at bounding box center [398, 45] width 65 height 7
click at [475, 45] on p "84,000+ Happy Customer" at bounding box center [484, 45] width 63 height 7
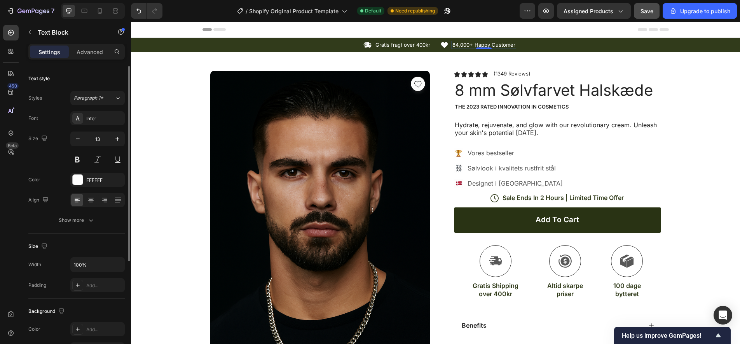
click at [486, 45] on p "84,000+ Happy Customer" at bounding box center [484, 45] width 63 height 7
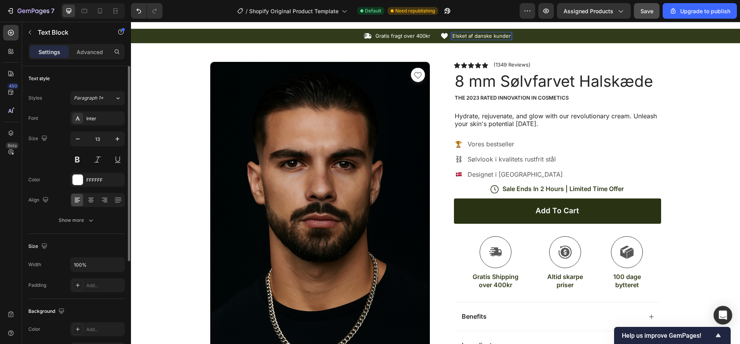
scroll to position [26, 0]
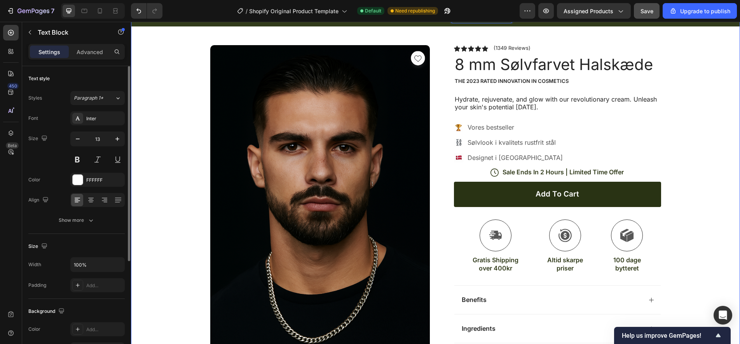
click at [177, 124] on div "Icon Gratis fragt over 400kr Text Block Row Icon Elsket af danske kunder Text B…" at bounding box center [435, 279] width 609 height 534
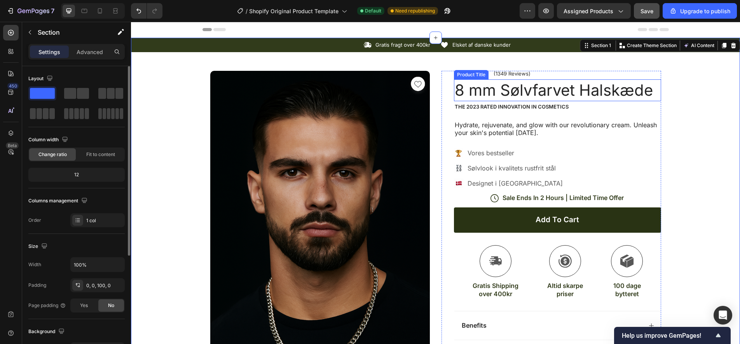
scroll to position [0, 0]
click at [587, 197] on p "Sale Ends In 2 Hours | Limited Time Offer" at bounding box center [563, 198] width 121 height 8
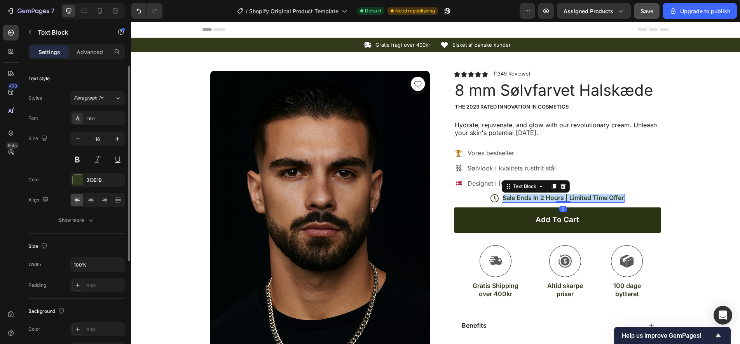
click at [587, 197] on p "Sale Ends In 2 Hours | Limited Time Offer" at bounding box center [563, 198] width 121 height 8
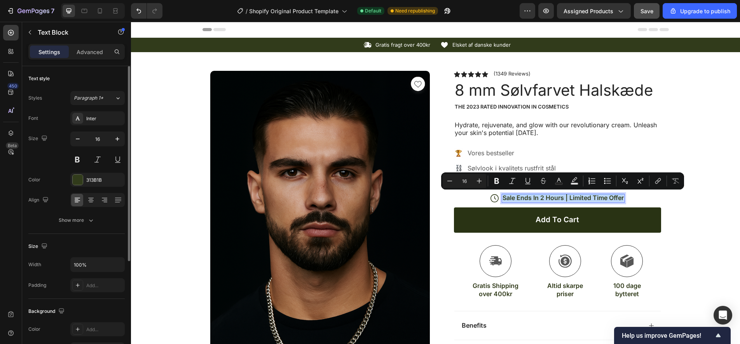
click at [603, 197] on p "Sale Ends In 2 Hours | Limited Time Offer" at bounding box center [563, 198] width 121 height 8
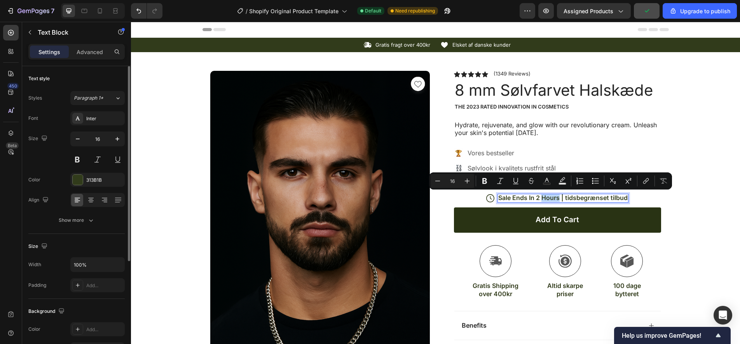
drag, startPoint x: 559, startPoint y: 197, endPoint x: 543, endPoint y: 198, distance: 15.9
click at [543, 198] on p "Sale Ends In 2 Hours | tidsbegrænset tilbud" at bounding box center [564, 198] width 130 height 8
drag, startPoint x: 536, startPoint y: 198, endPoint x: 499, endPoint y: 198, distance: 36.2
click at [499, 198] on div "Sale Ends In 2 timer | tidsbegrænset tilbud" at bounding box center [563, 198] width 128 height 9
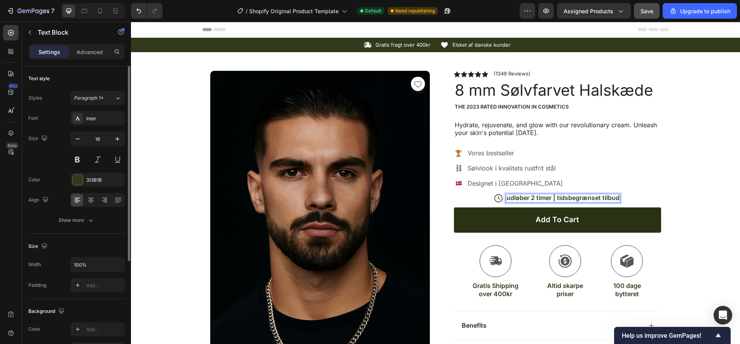
click at [510, 199] on p "udløber 2 timer | tidsbegrænset tilbud" at bounding box center [563, 198] width 113 height 8
click at [543, 199] on p "Tilbud udløber 2 timer | tidsbegrænset tilbud" at bounding box center [564, 198] width 134 height 8
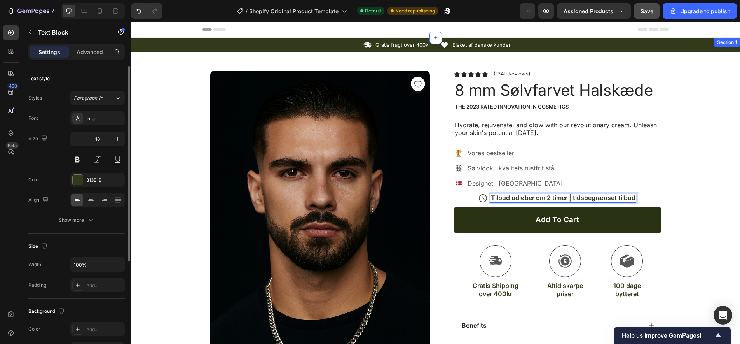
click at [690, 173] on div "Icon Gratis fragt over 400kr Text Block Row Icon Elsket af danske kunder Text B…" at bounding box center [435, 305] width 609 height 534
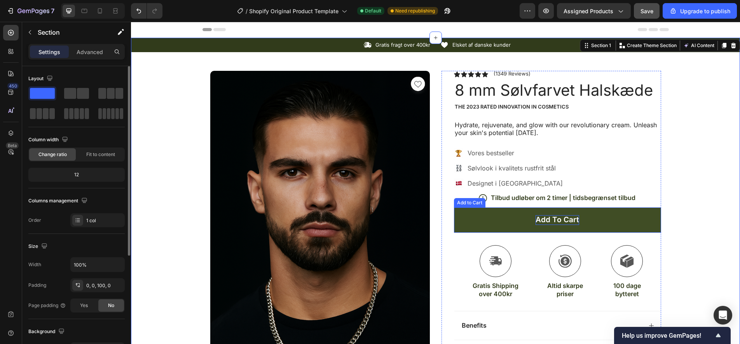
click at [559, 219] on div "Add to cart" at bounding box center [558, 220] width 44 height 10
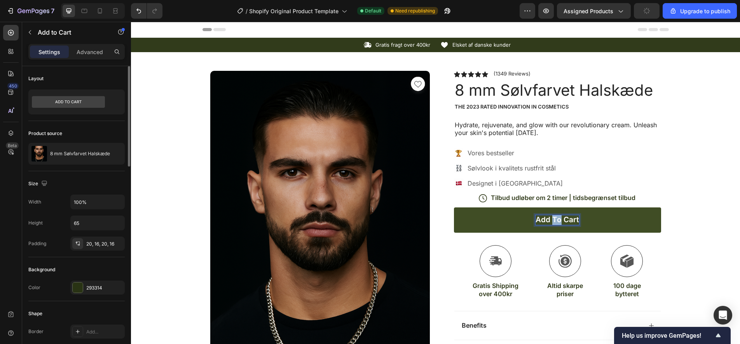
click at [559, 219] on p "Add to cart" at bounding box center [558, 220] width 44 height 10
click at [558, 218] on button "Tilføj" at bounding box center [557, 219] width 207 height 25
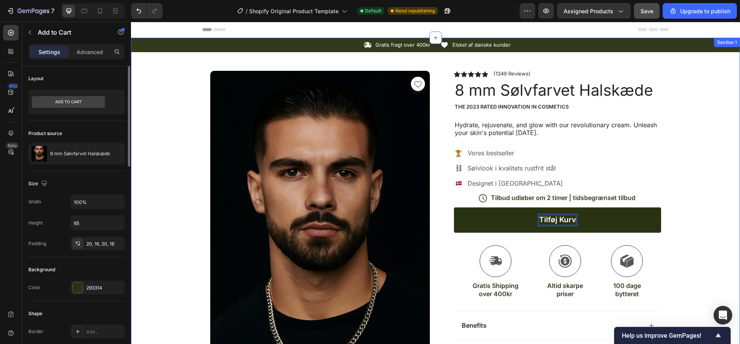
click at [157, 156] on div "Icon Gratis fragt over 400kr Text Block Row Icon Elsket af danske kunder Text B…" at bounding box center [435, 305] width 609 height 534
